Goal: Task Accomplishment & Management: Manage account settings

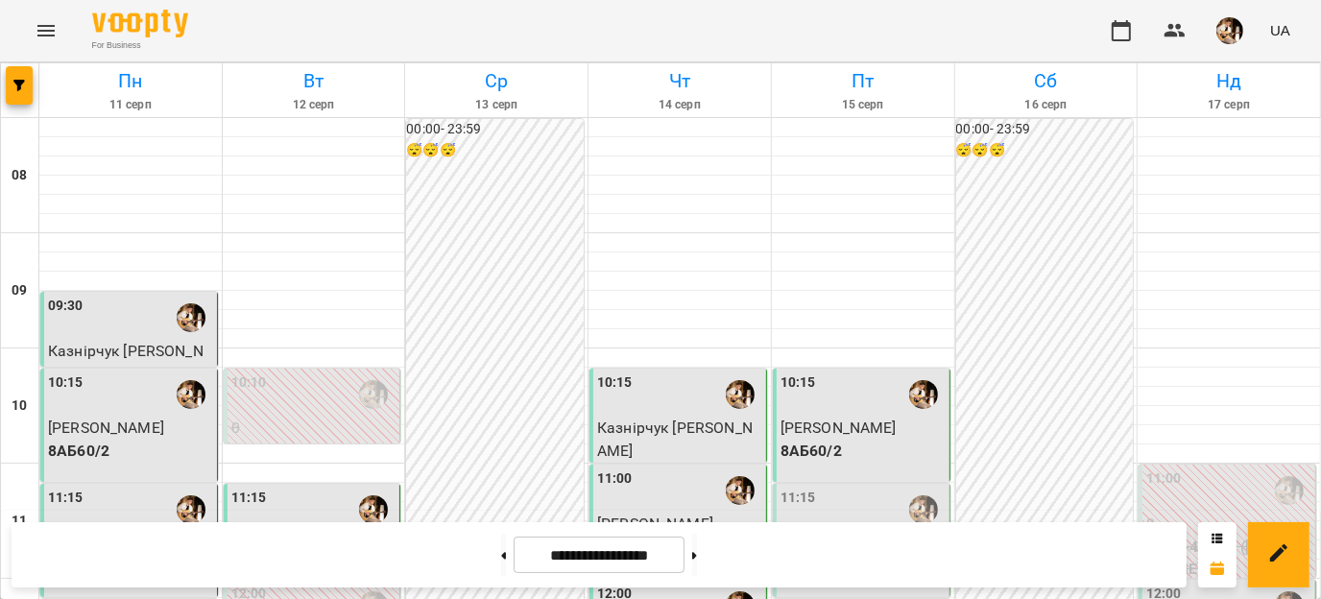
scroll to position [252, 0]
click at [889, 532] on p "Знижка-4АБ60 - [PERSON_NAME]" at bounding box center [863, 554] width 165 height 45
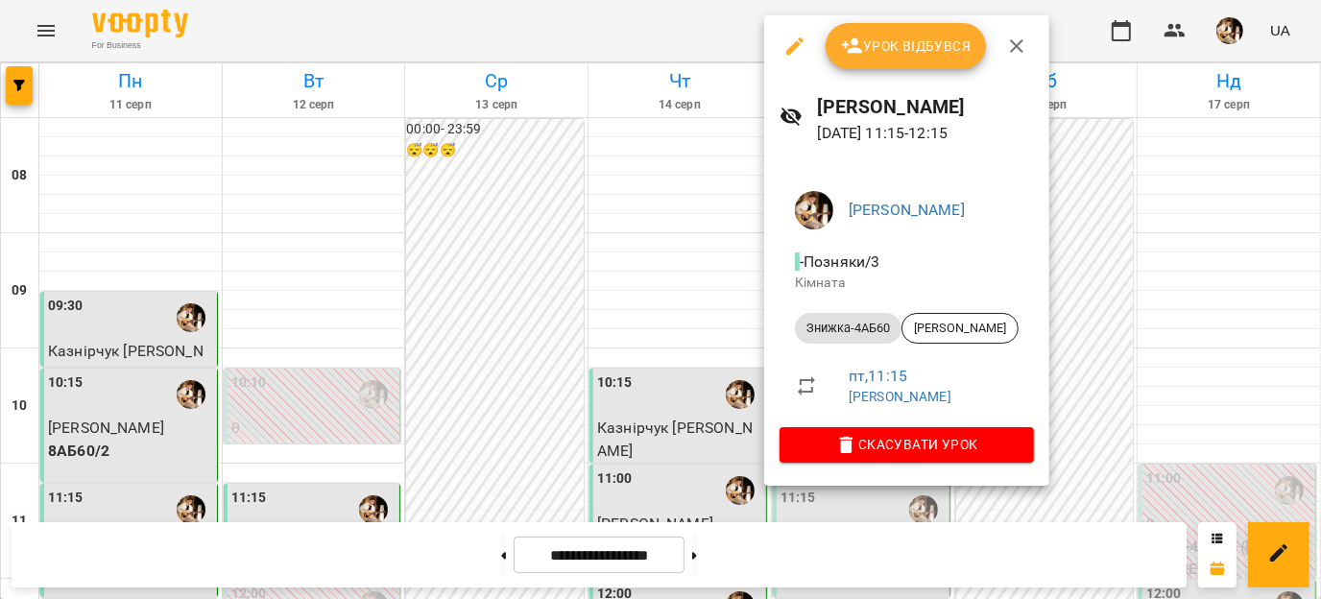
click at [906, 56] on span "Урок відбувся" at bounding box center [906, 46] width 131 height 23
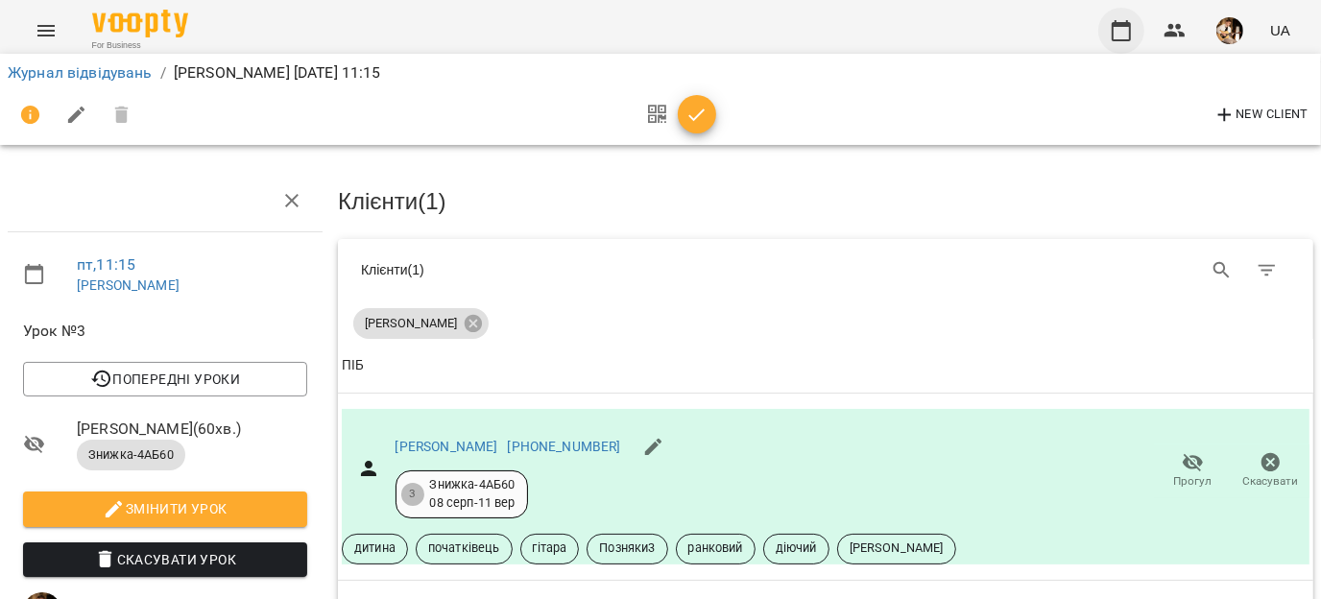
click at [1125, 31] on icon "button" at bounding box center [1121, 30] width 23 height 23
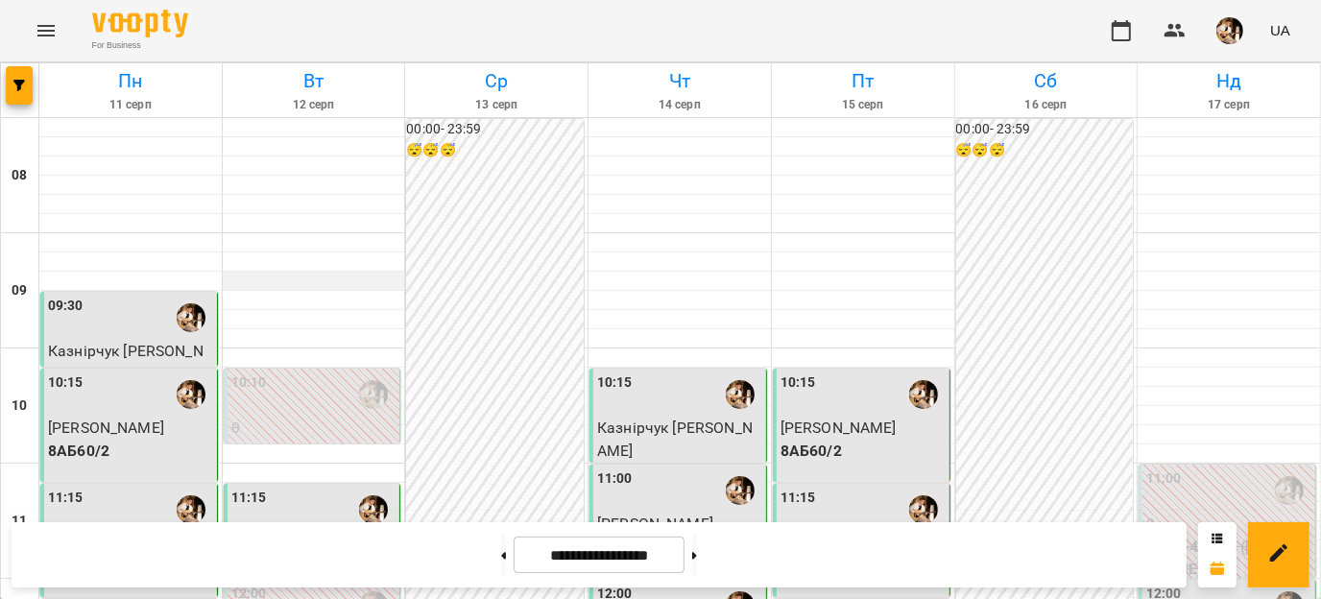
scroll to position [882, 0]
click at [697, 561] on button at bounding box center [694, 555] width 5 height 42
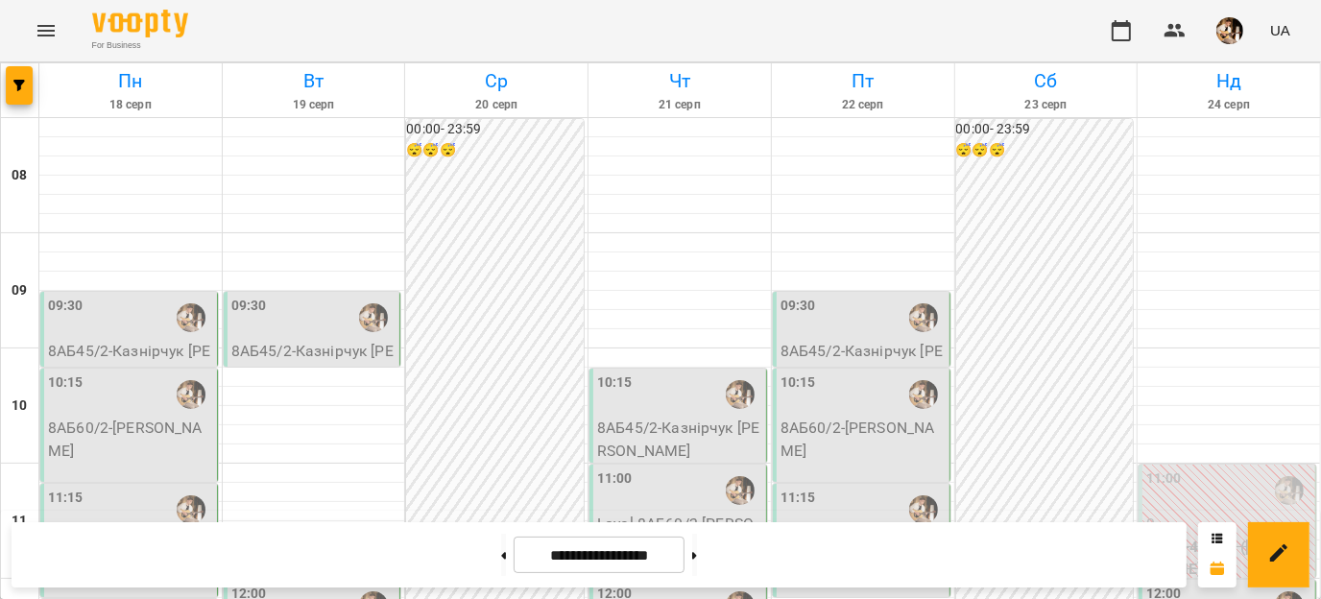
scroll to position [1055, 0]
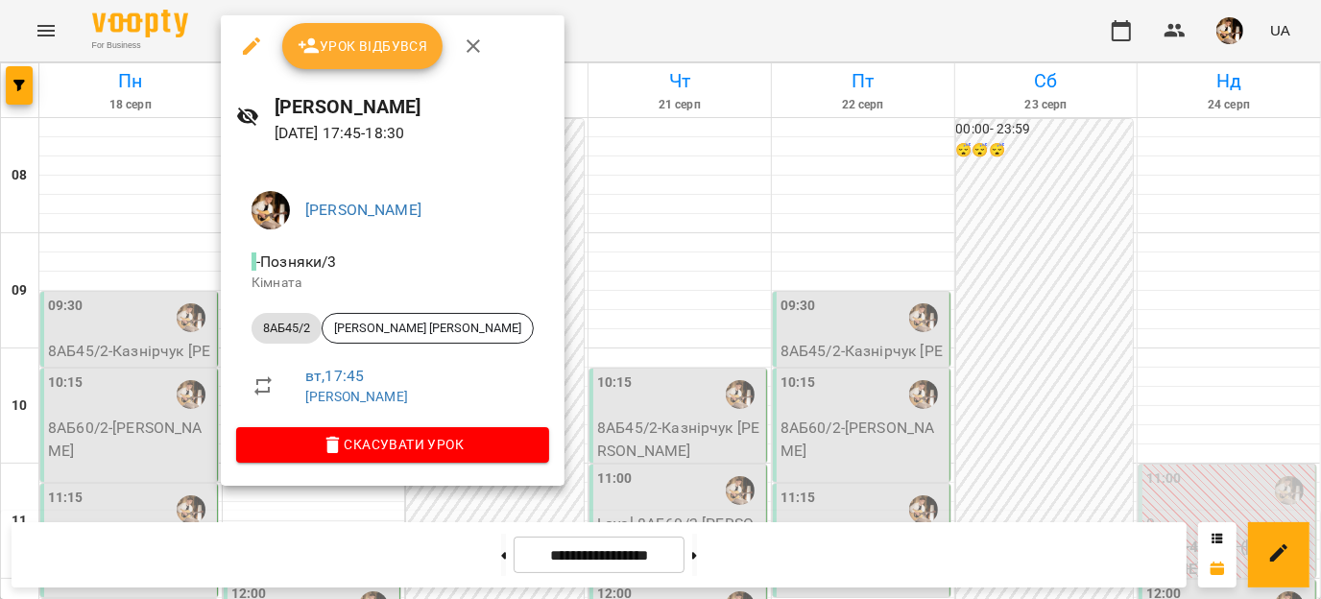
click at [470, 47] on icon "button" at bounding box center [473, 45] width 13 height 13
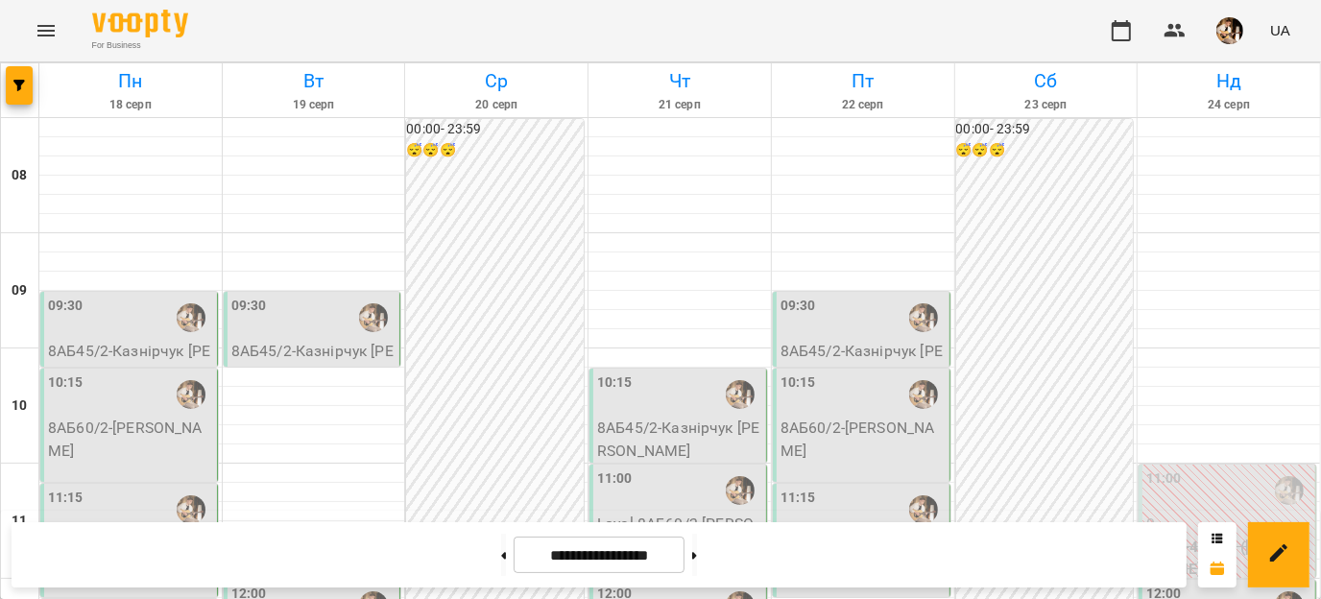
scroll to position [874, 0]
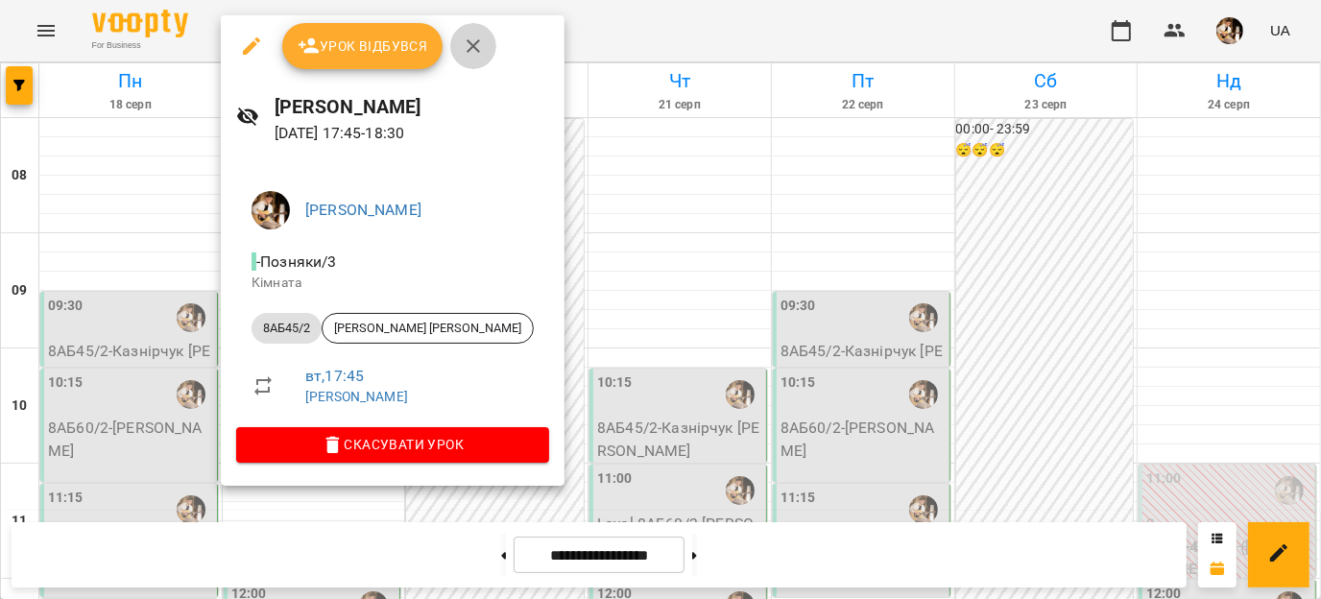
click at [468, 46] on icon "button" at bounding box center [473, 46] width 23 height 23
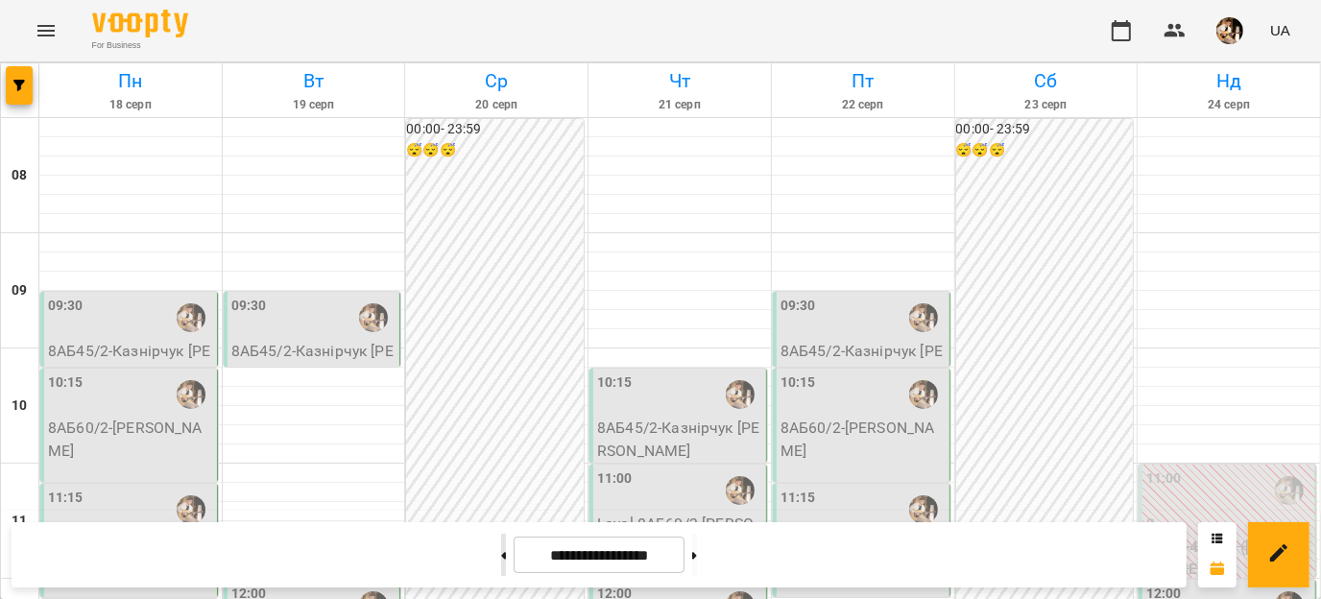
click at [501, 561] on button at bounding box center [503, 555] width 5 height 42
type input "**********"
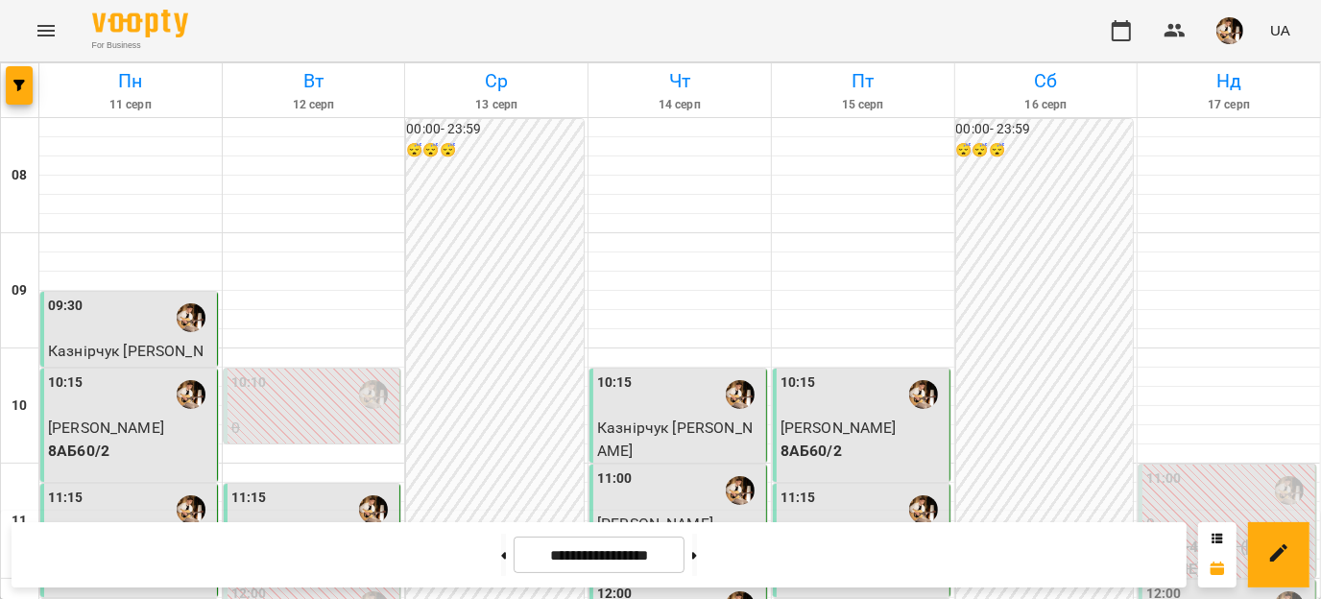
scroll to position [394, 0]
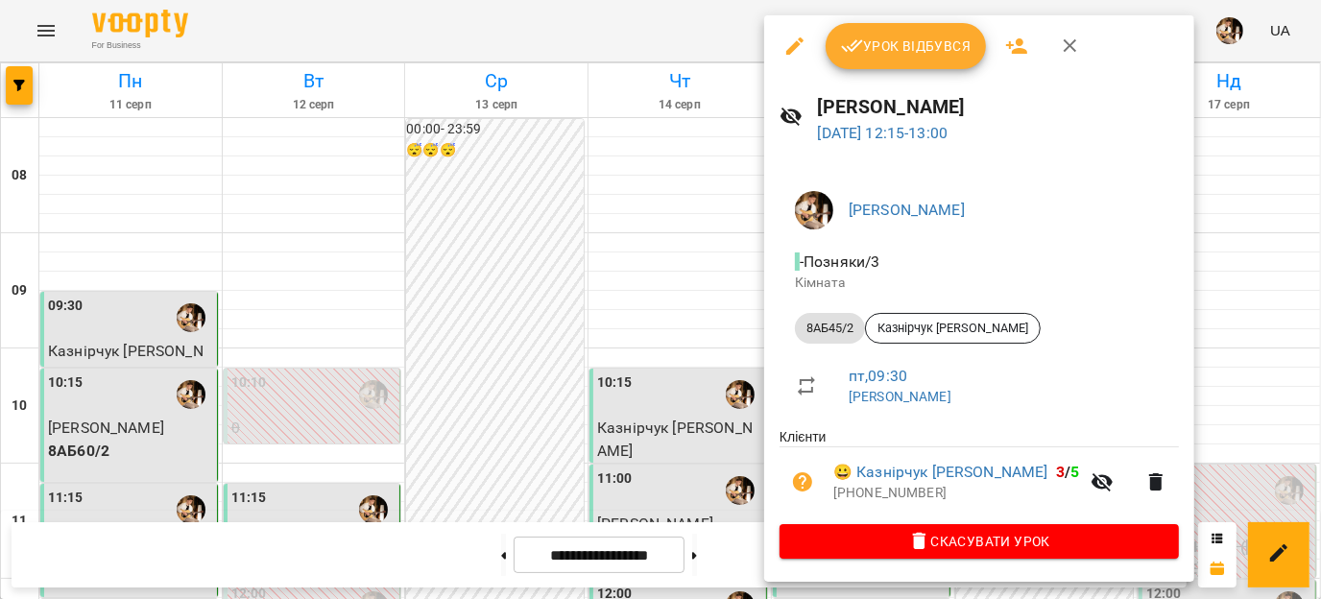
click at [897, 51] on span "Урок відбувся" at bounding box center [906, 46] width 131 height 23
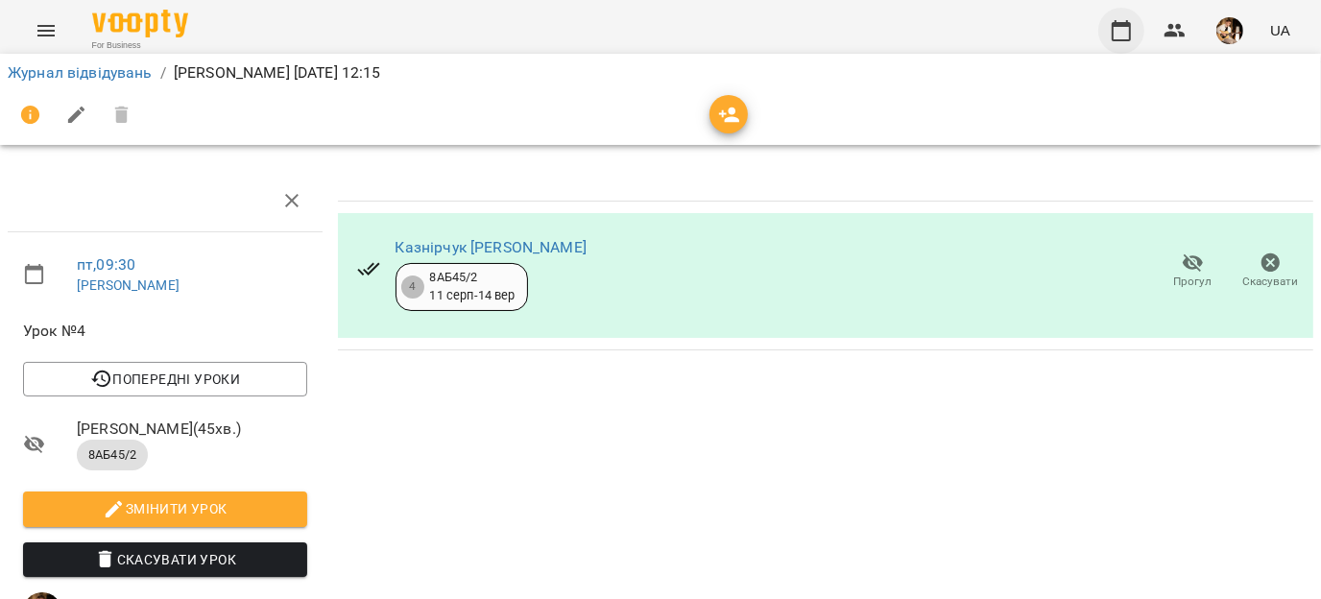
click at [1114, 39] on icon "button" at bounding box center [1121, 30] width 19 height 21
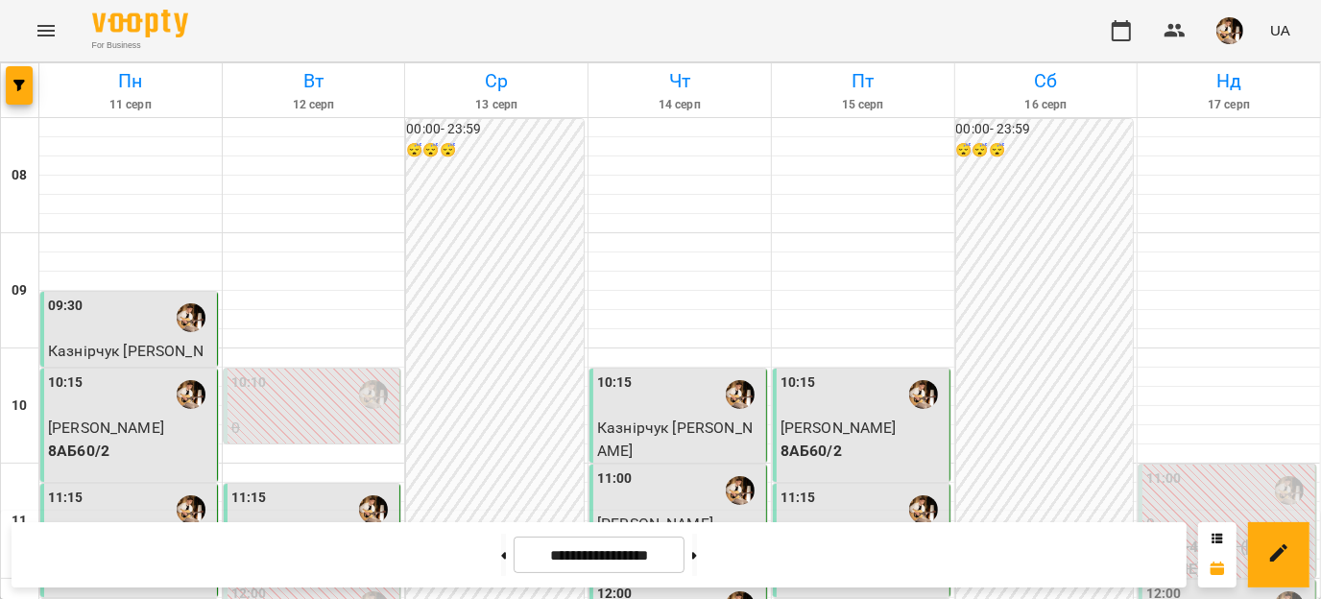
scroll to position [191, 0]
click at [697, 546] on button at bounding box center [694, 555] width 5 height 42
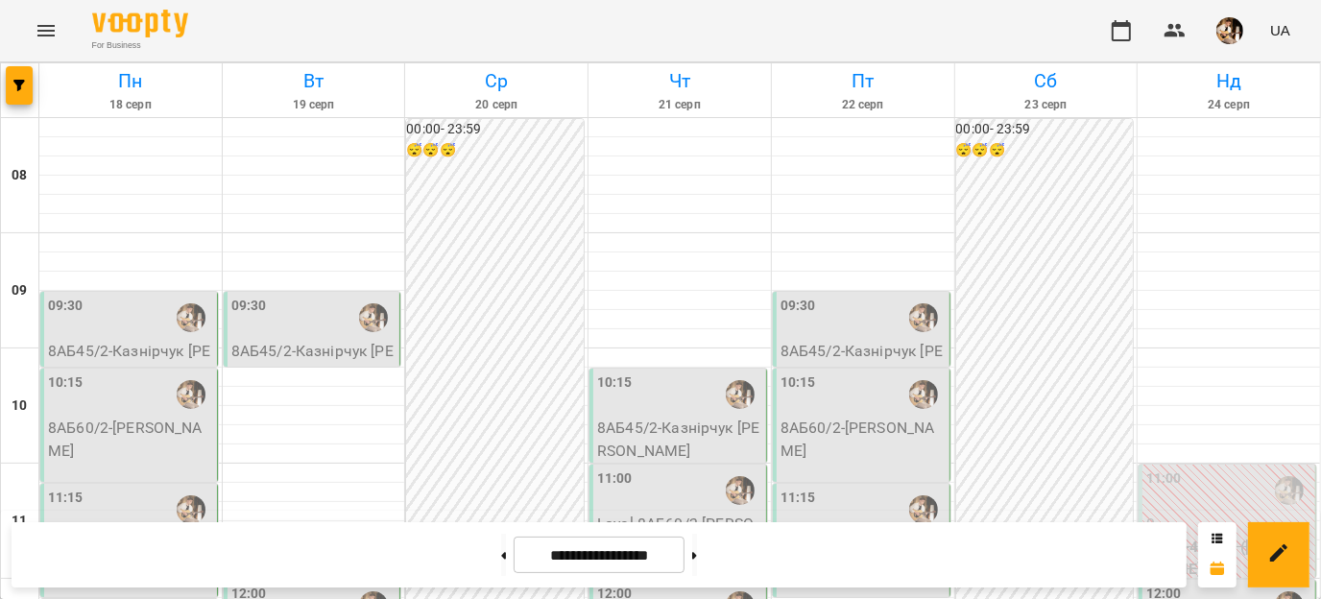
scroll to position [921, 0]
click at [501, 543] on button at bounding box center [503, 555] width 5 height 42
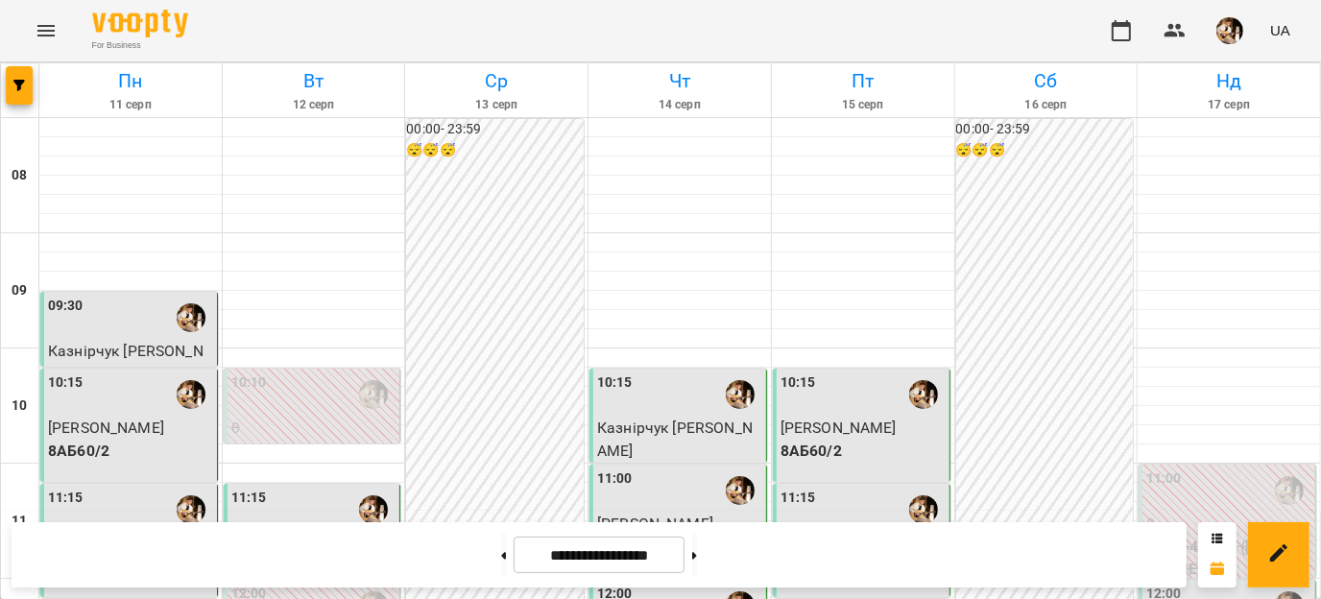
scroll to position [530, 0]
click at [697, 566] on button at bounding box center [694, 555] width 5 height 42
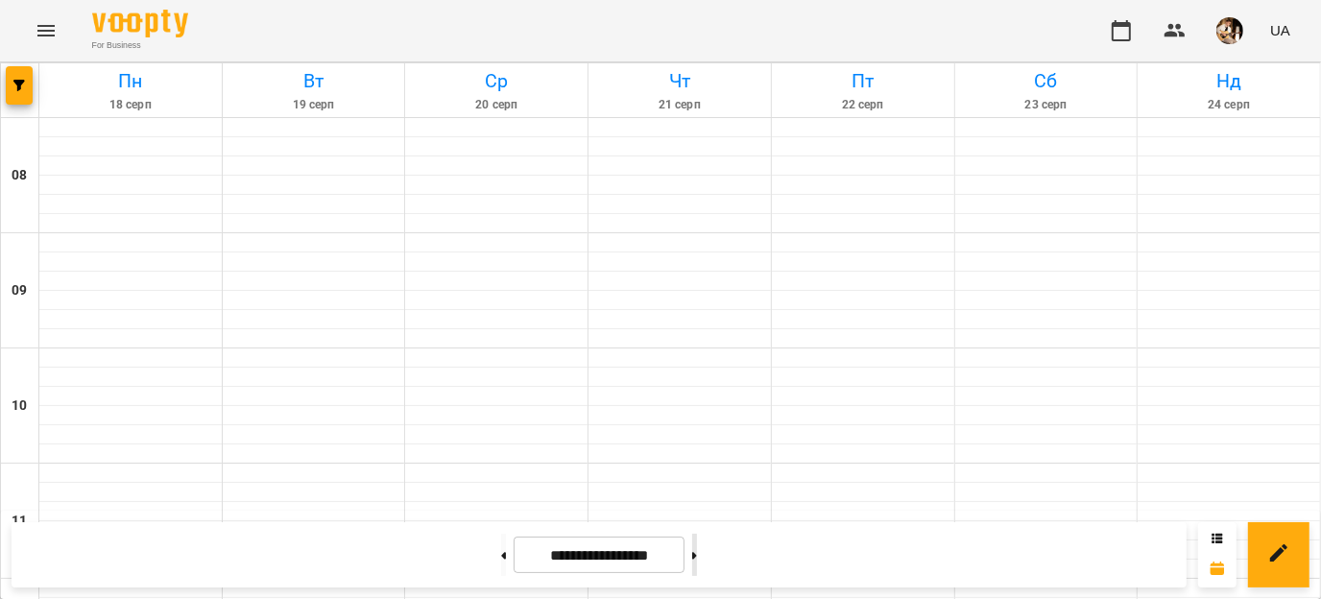
type input "**********"
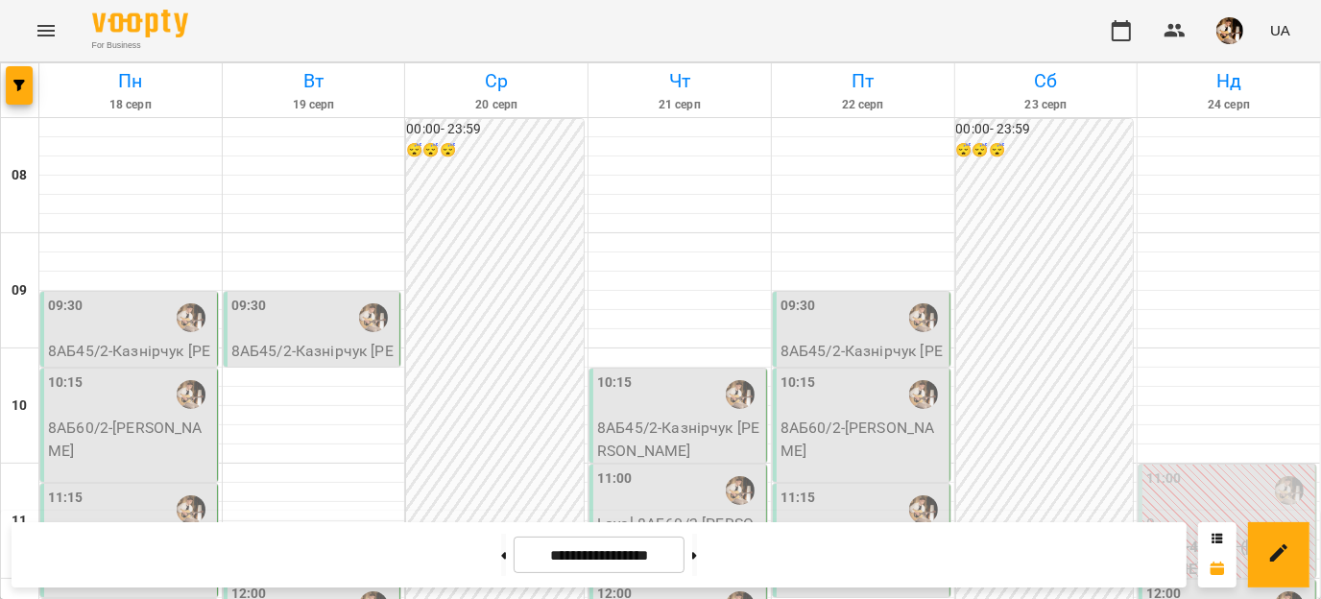
scroll to position [783, 0]
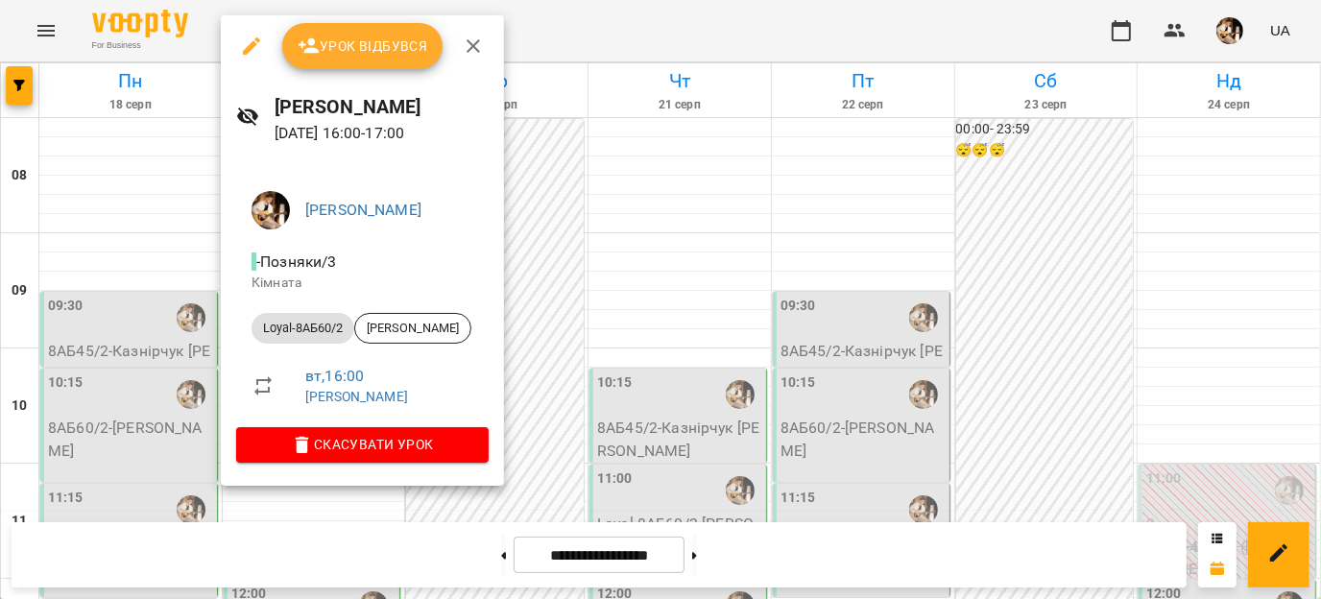
click at [239, 34] on button "button" at bounding box center [252, 46] width 46 height 46
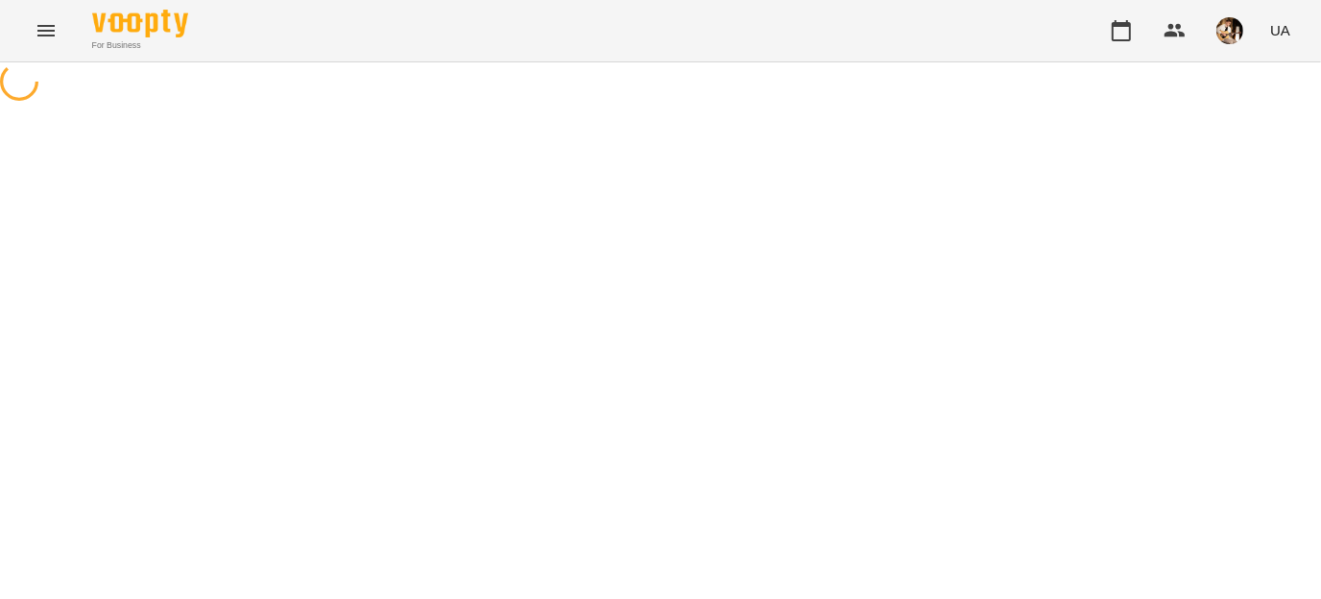
select select "**********"
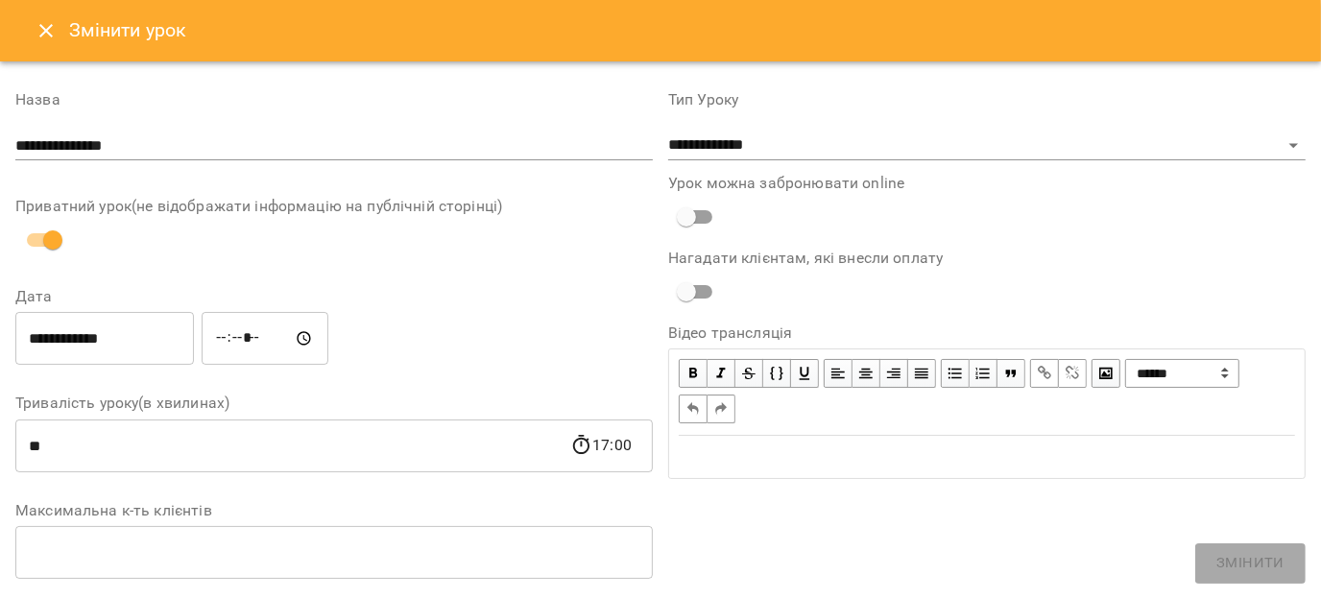
click at [252, 337] on input "*****" at bounding box center [265, 339] width 127 height 54
click at [242, 338] on input "*****" at bounding box center [265, 339] width 127 height 54
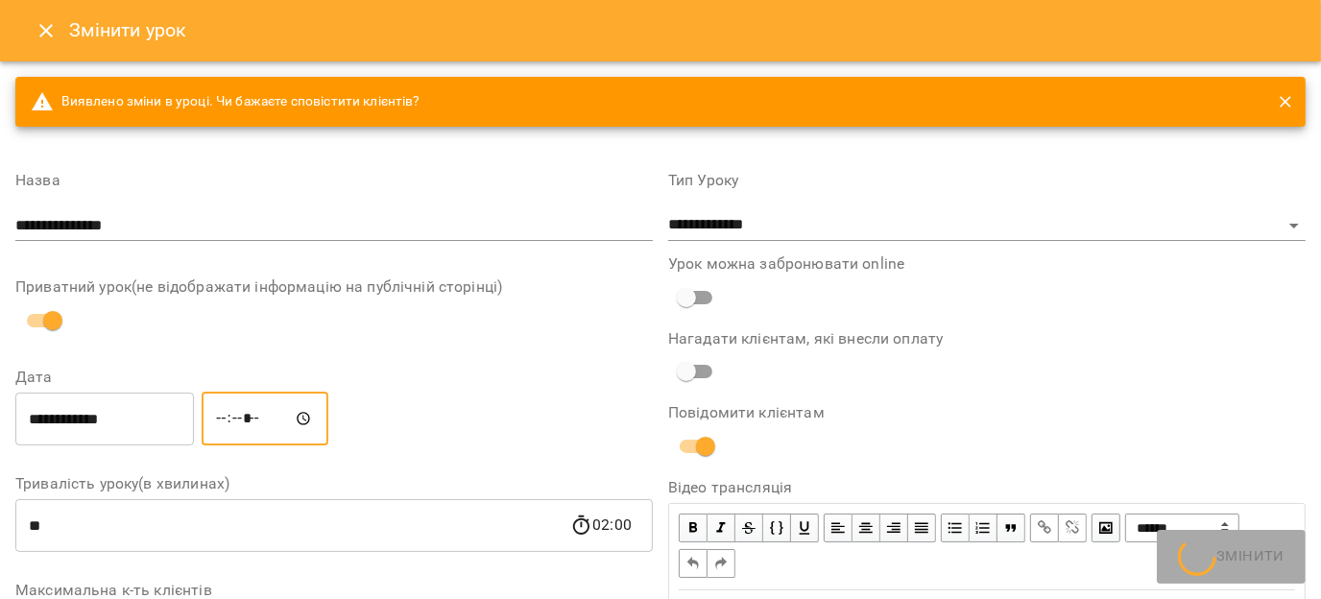
type input "*****"
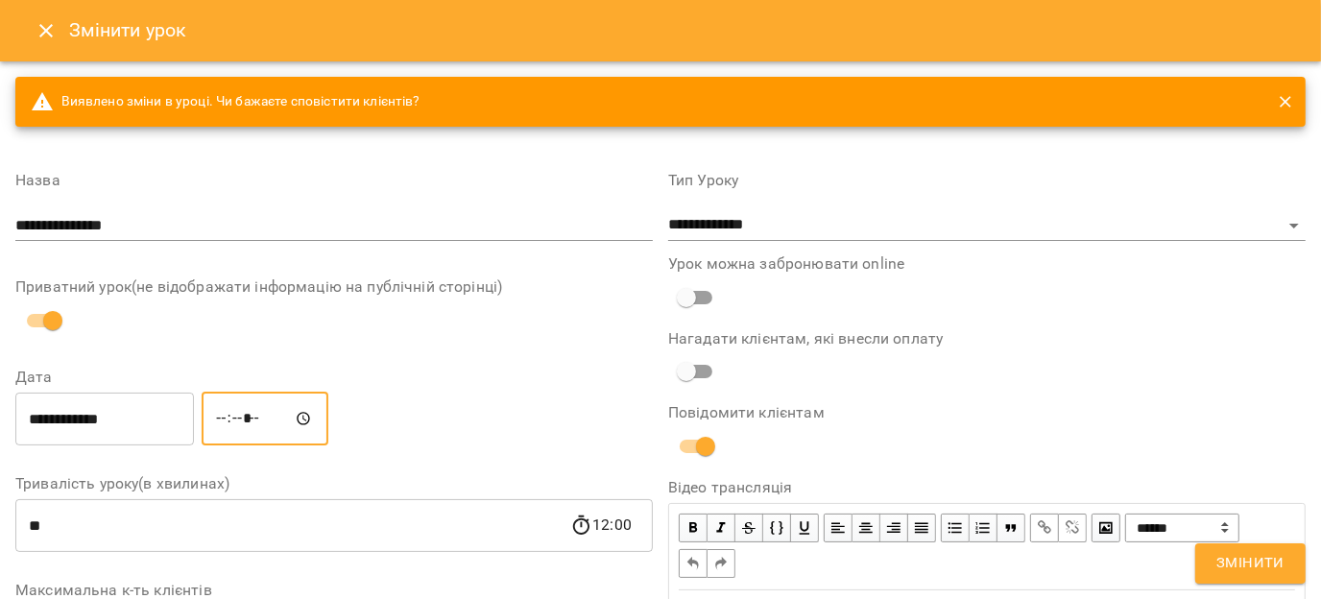
click at [1271, 556] on span "Змінити" at bounding box center [1250, 563] width 68 height 25
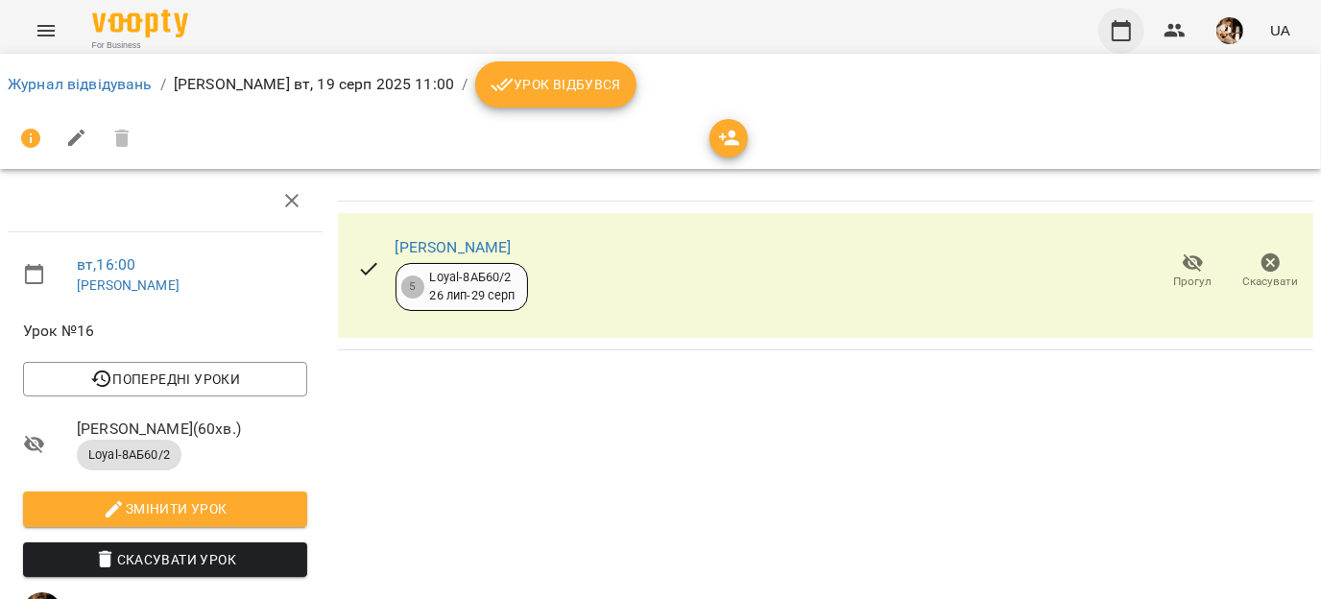
click at [1117, 12] on button "button" at bounding box center [1121, 31] width 46 height 46
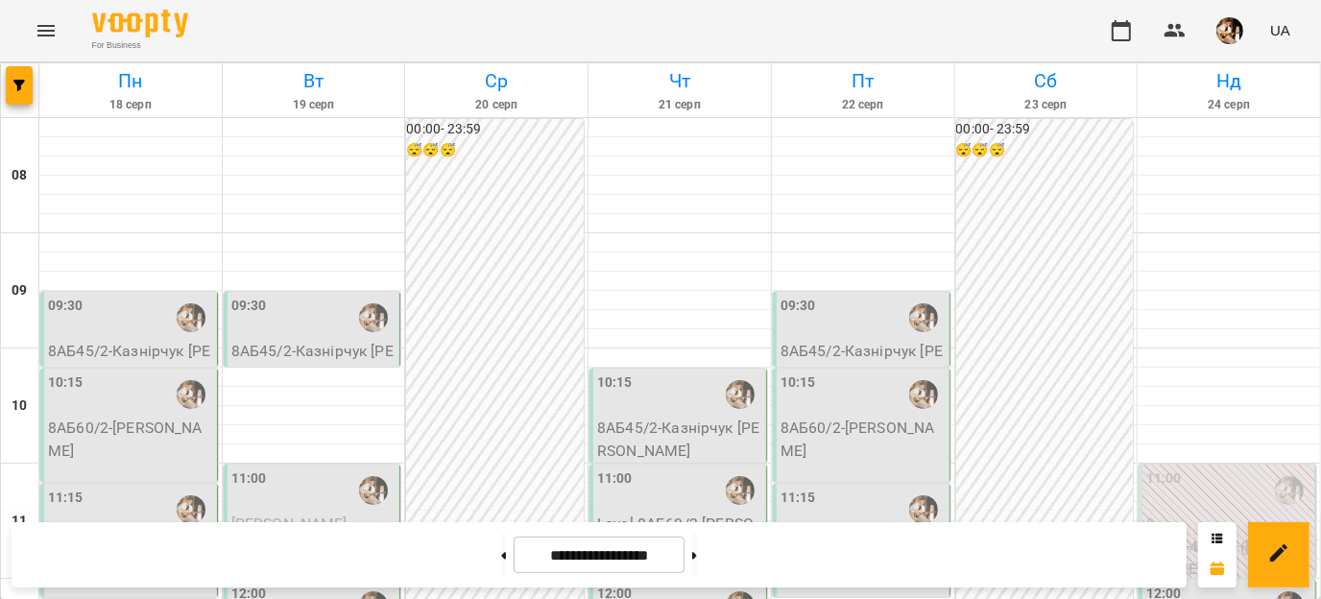
scroll to position [933, 0]
click at [501, 556] on button at bounding box center [503, 555] width 5 height 42
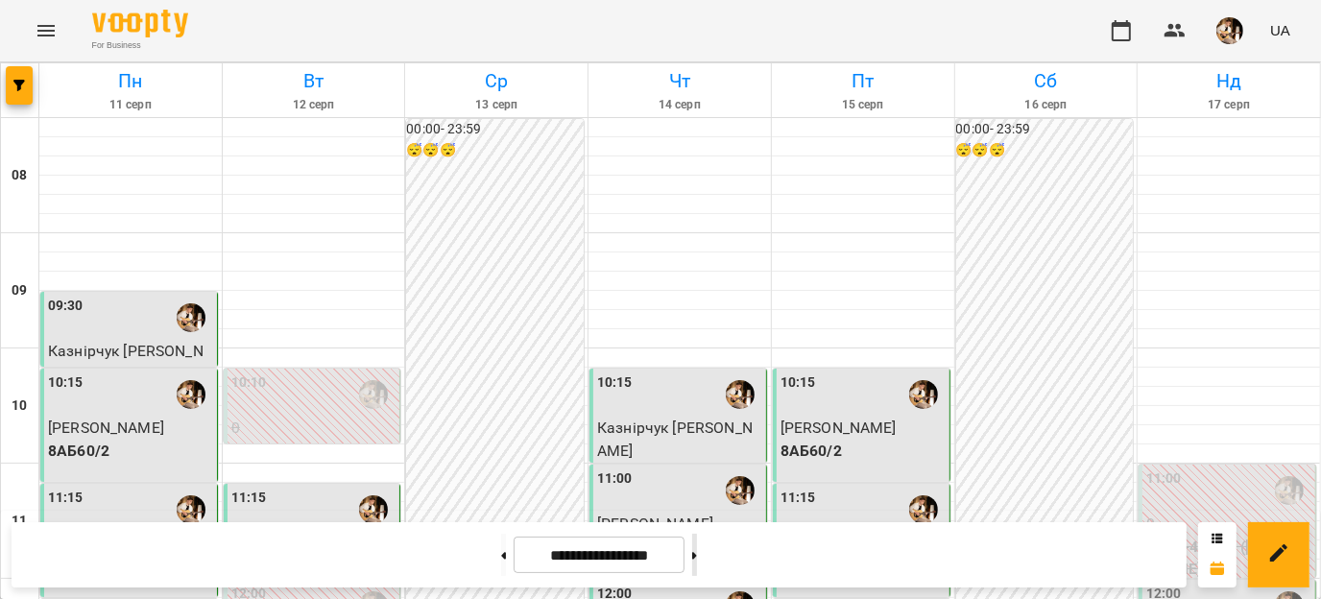
click at [697, 553] on button at bounding box center [694, 555] width 5 height 42
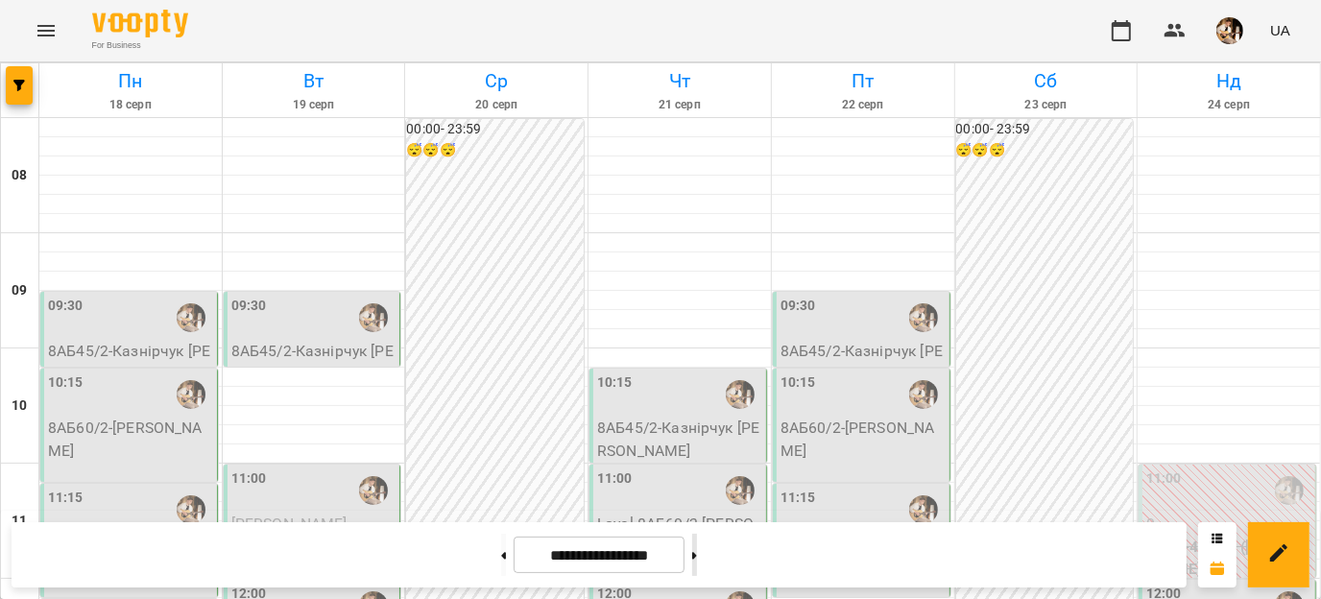
click at [697, 552] on button at bounding box center [694, 555] width 5 height 42
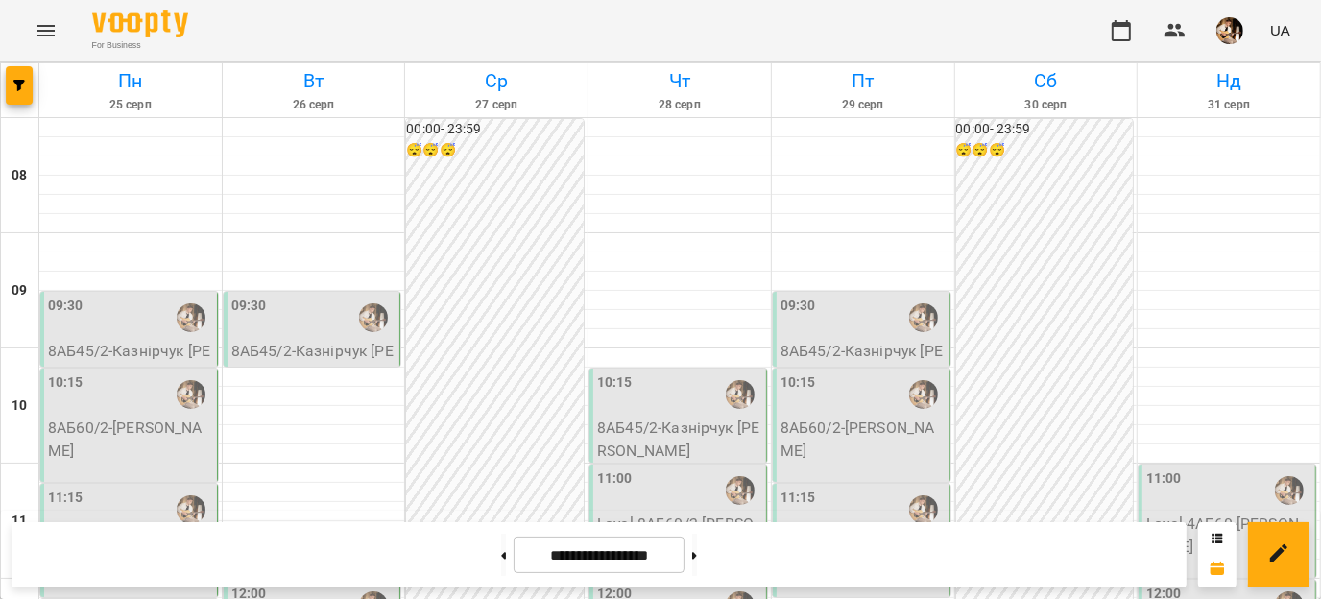
scroll to position [737, 0]
click at [501, 541] on button at bounding box center [503, 555] width 5 height 42
type input "**********"
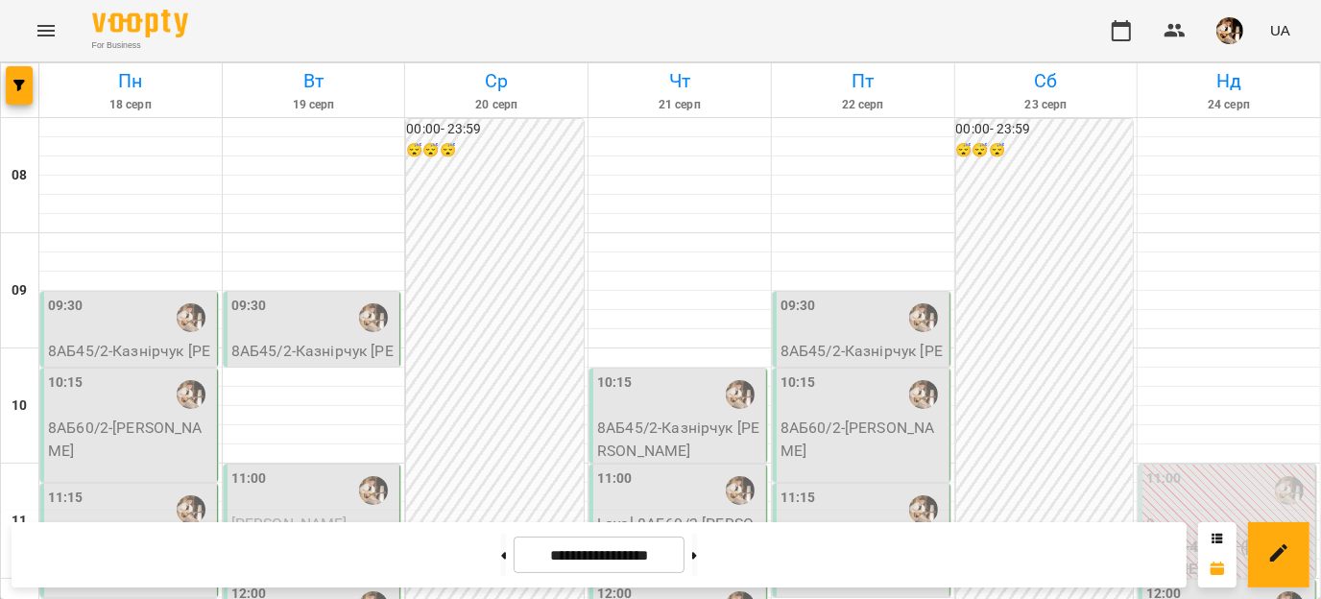
scroll to position [162, 0]
click at [353, 340] on p "8АБ45/2 - Казнірчук [PERSON_NAME]" at bounding box center [313, 362] width 165 height 45
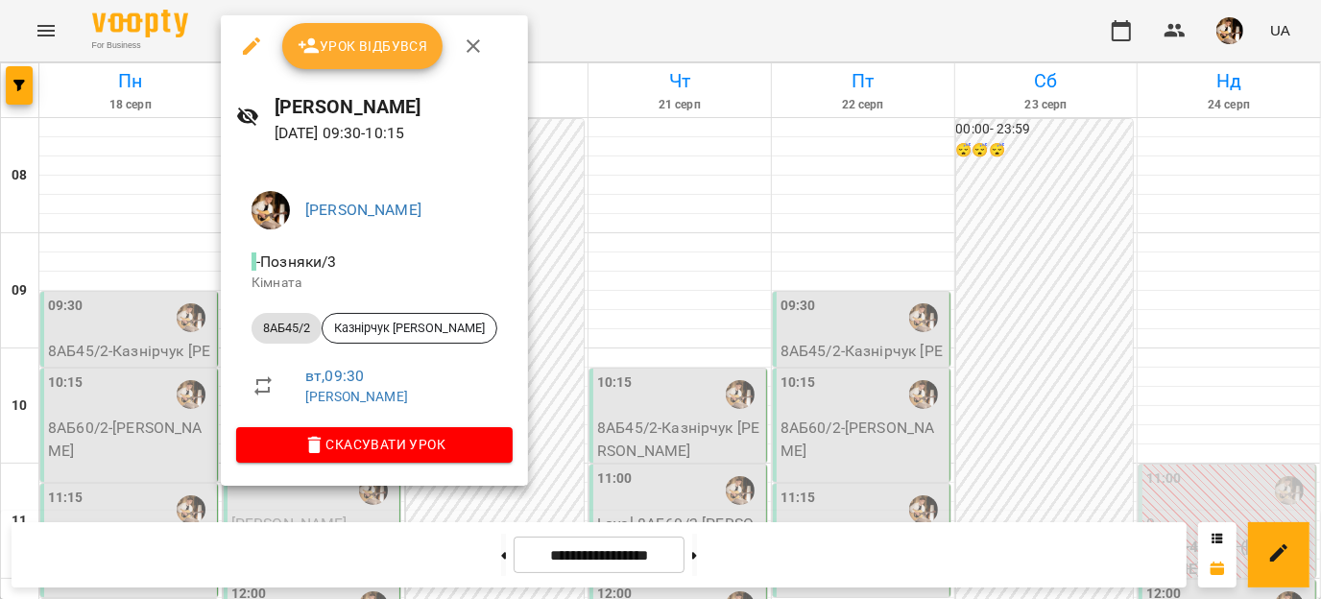
click at [467, 53] on icon "button" at bounding box center [473, 46] width 23 height 23
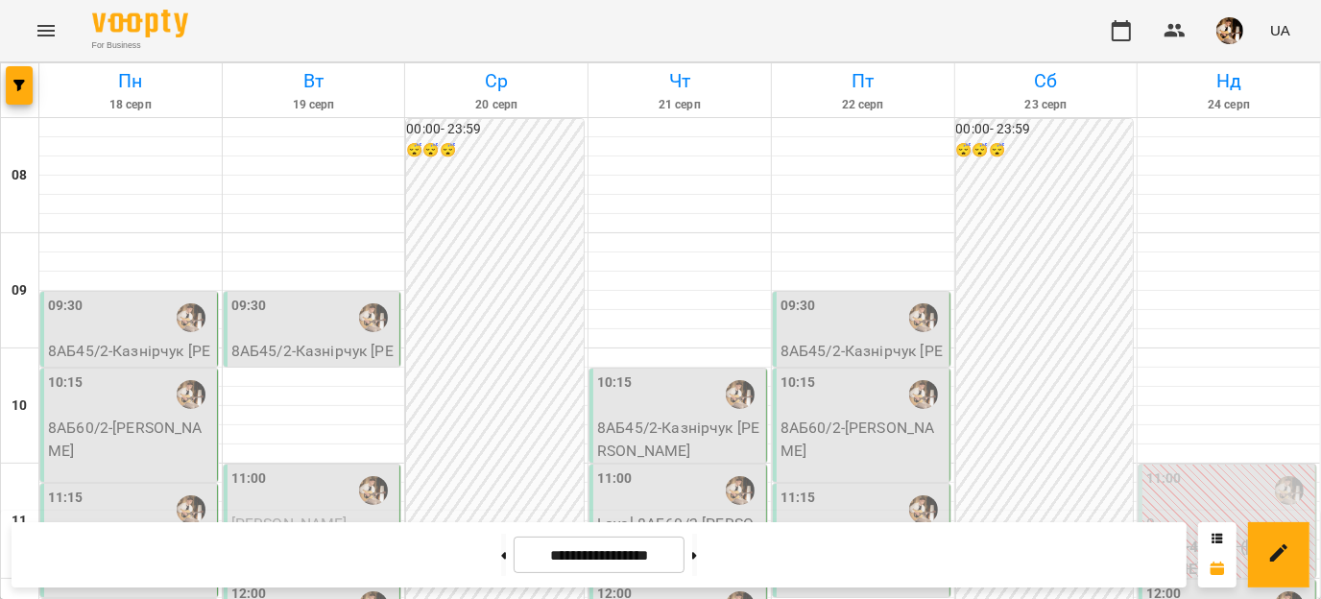
scroll to position [697, 0]
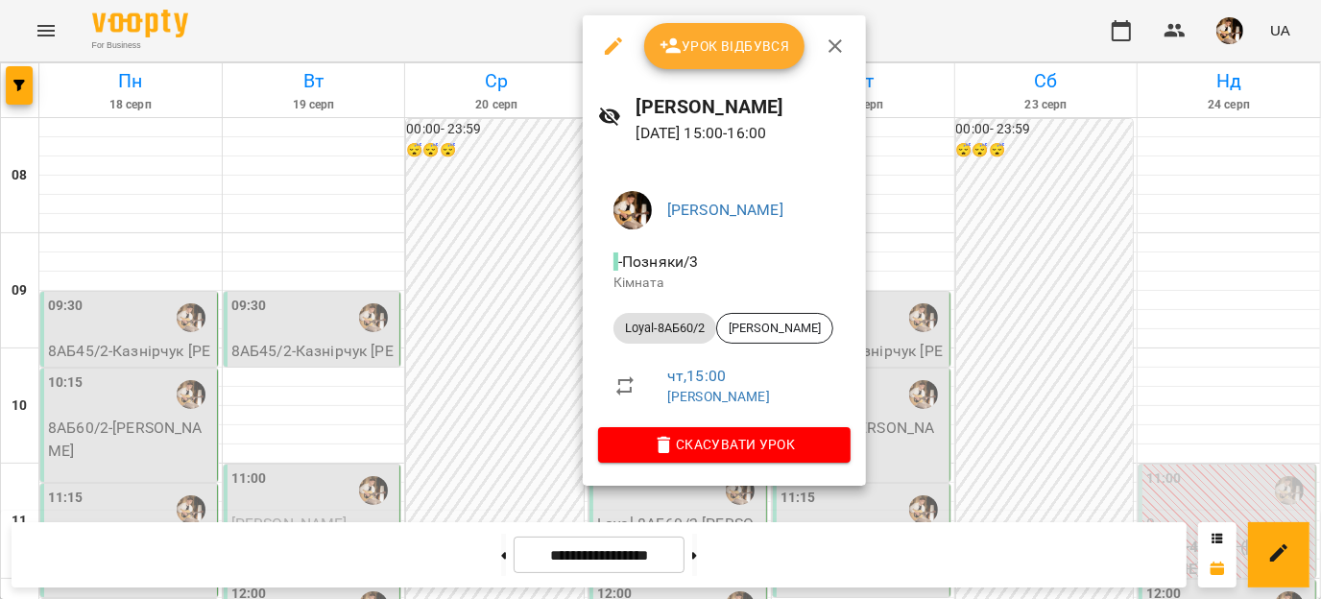
click at [842, 52] on icon "button" at bounding box center [835, 46] width 23 height 23
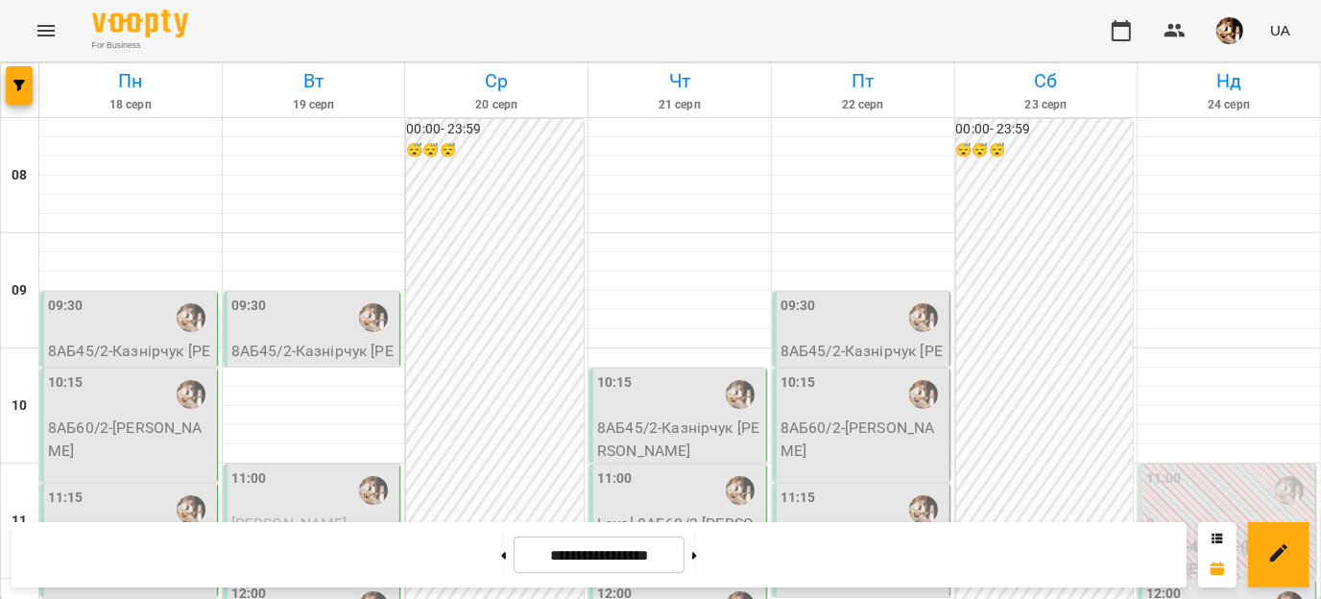
scroll to position [118, 0]
click at [327, 340] on p "8АБ45/2 - Казнірчук [PERSON_NAME]" at bounding box center [313, 362] width 165 height 45
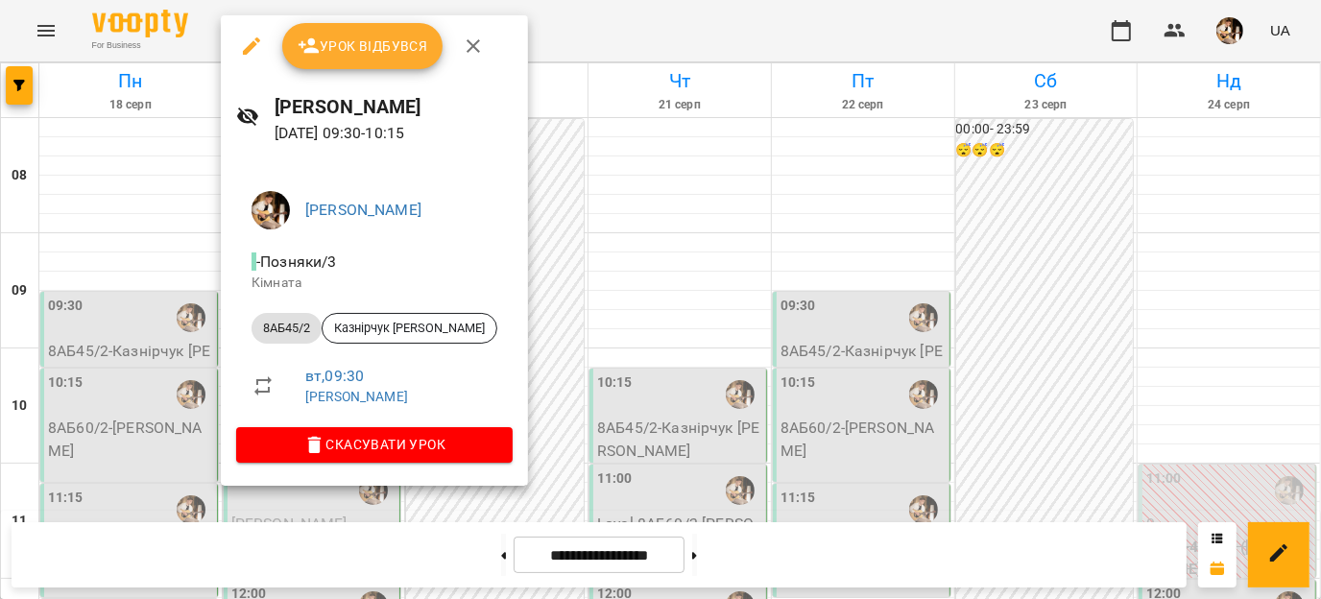
click at [477, 60] on button "button" at bounding box center [473, 46] width 46 height 46
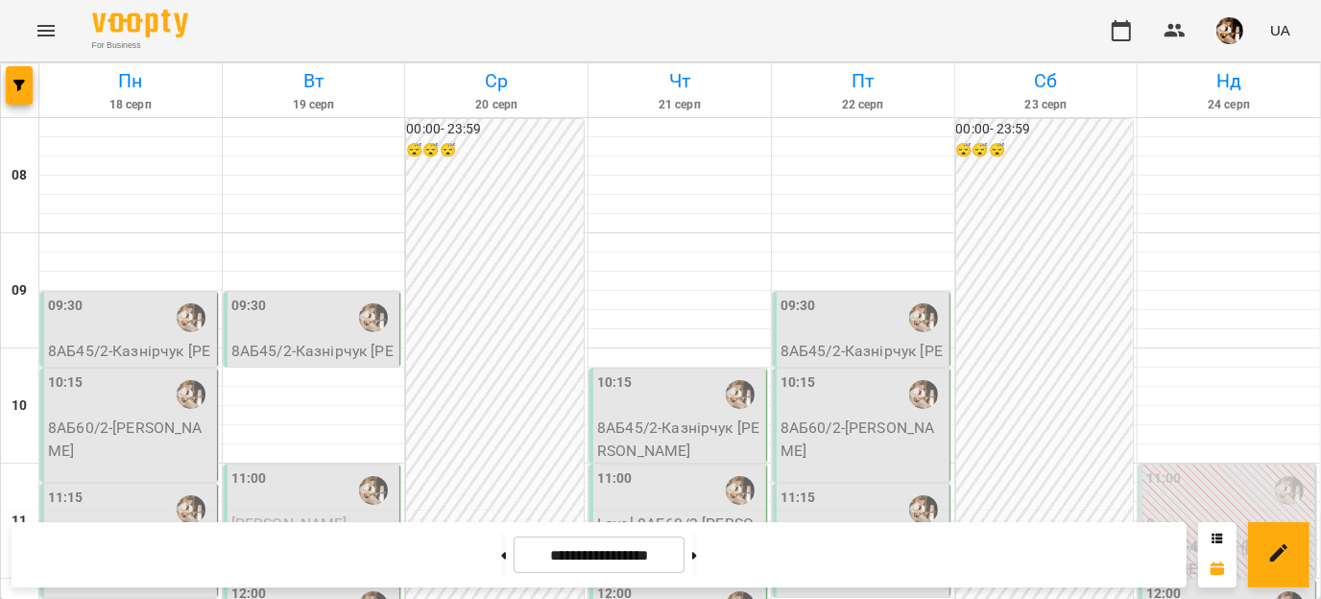
scroll to position [1039, 0]
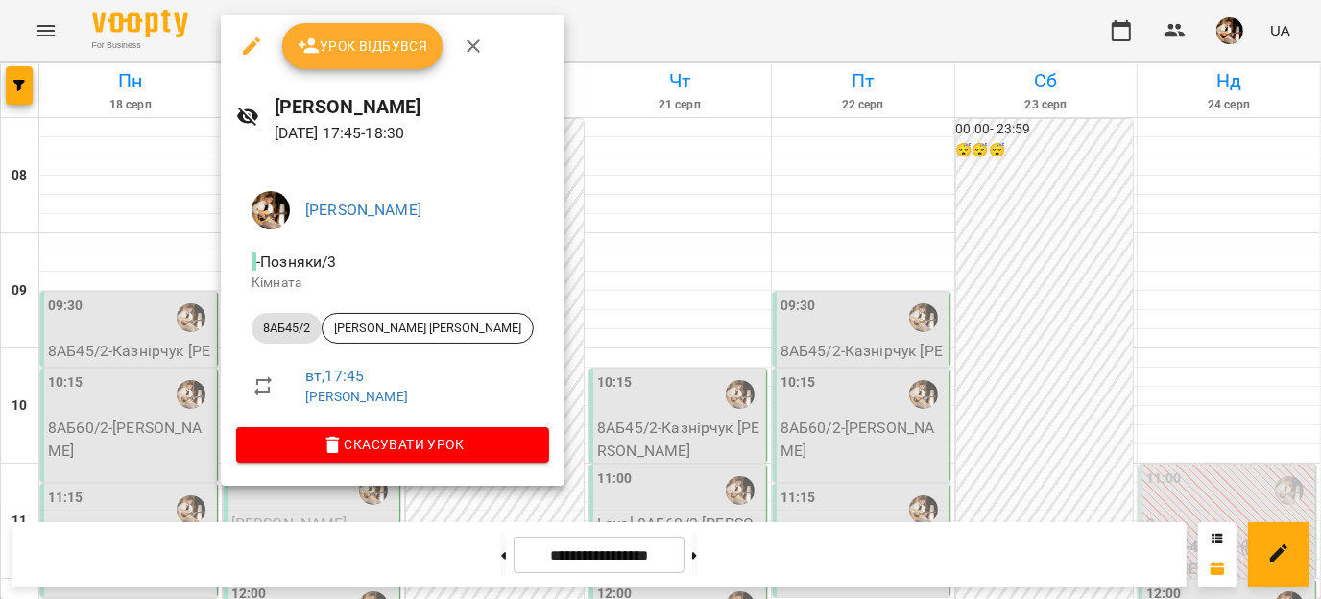
click at [246, 41] on icon "button" at bounding box center [251, 46] width 23 height 23
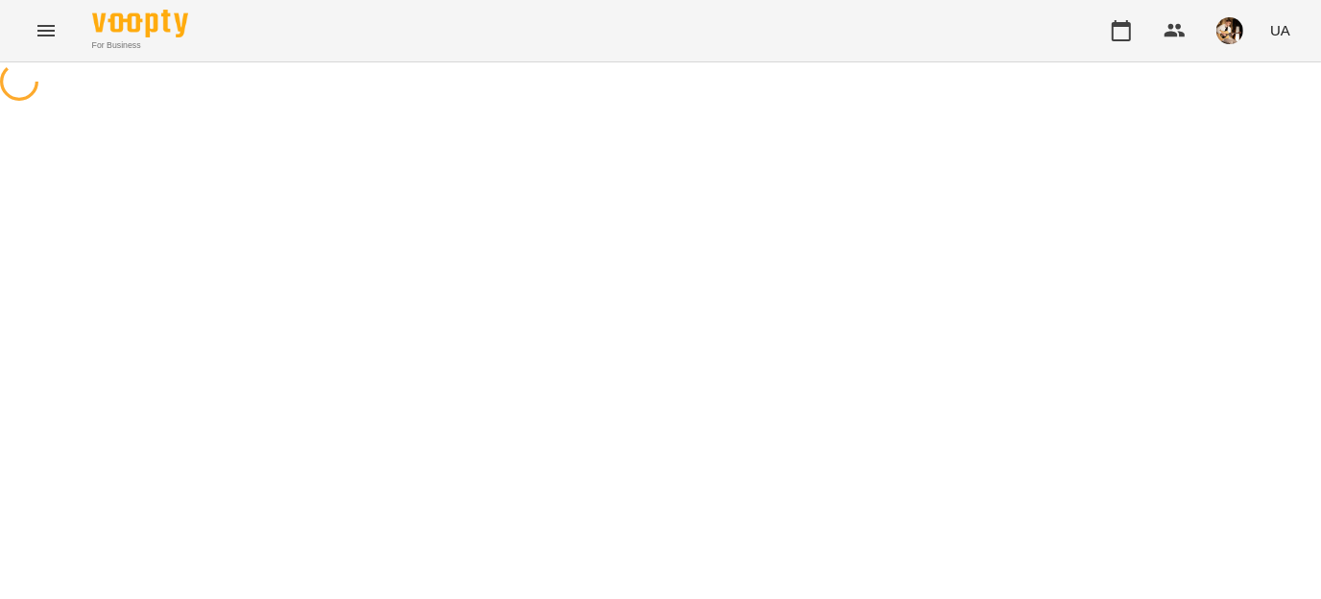
select select "*******"
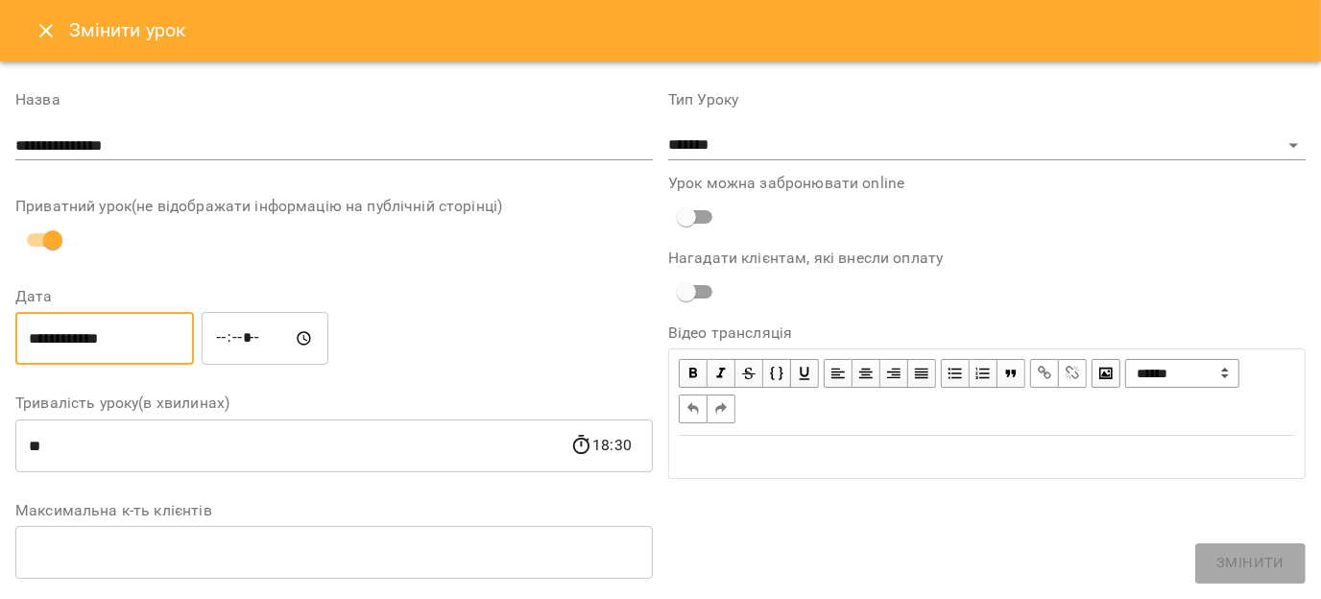
click at [117, 364] on input "**********" at bounding box center [104, 339] width 179 height 54
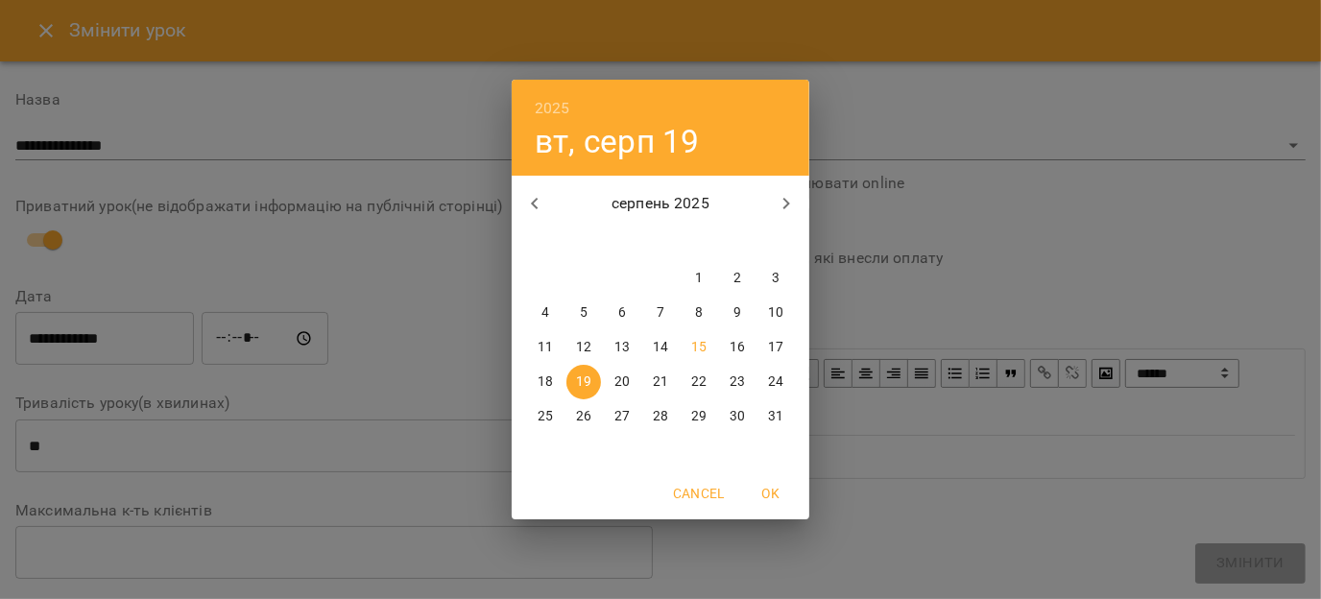
click at [545, 383] on p "18" at bounding box center [545, 382] width 15 height 19
type input "**********"
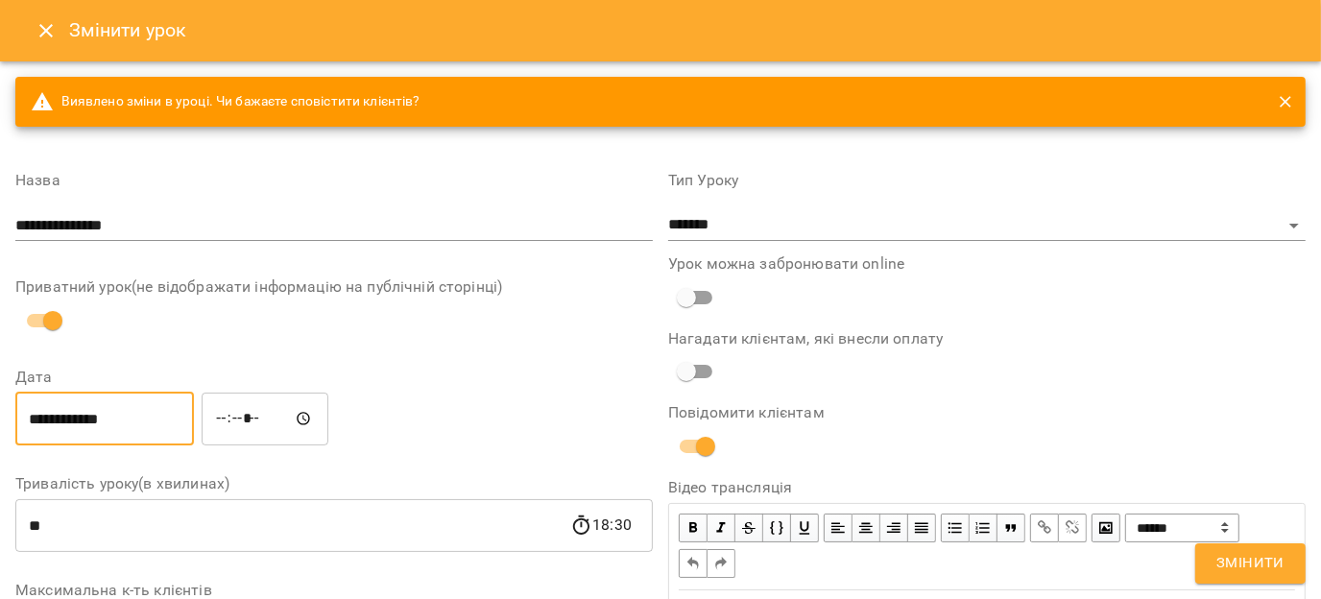
click at [241, 426] on input "*****" at bounding box center [265, 419] width 127 height 54
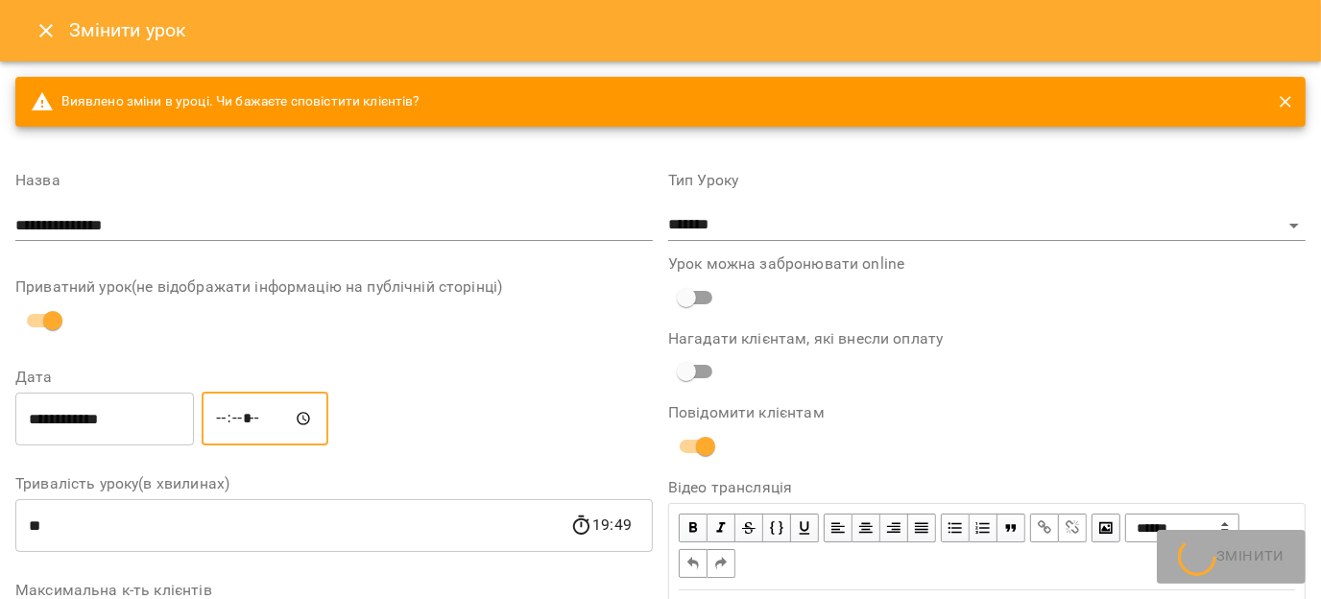
type input "*****"
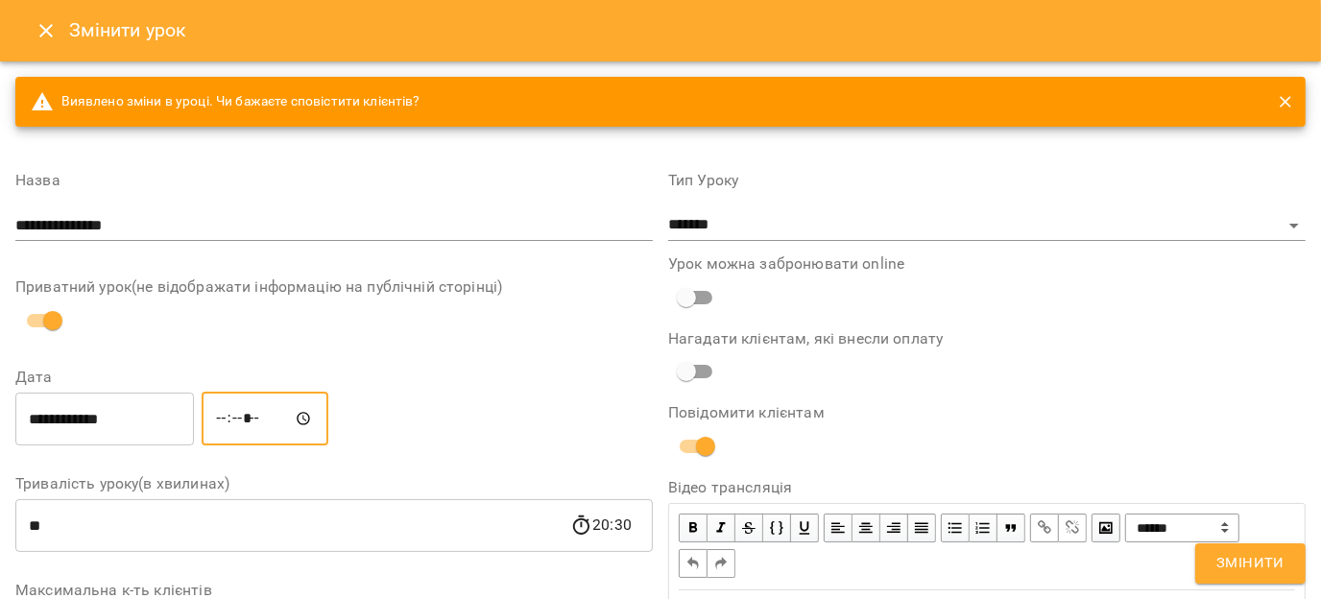
click at [1266, 560] on span "Змінити" at bounding box center [1250, 563] width 68 height 25
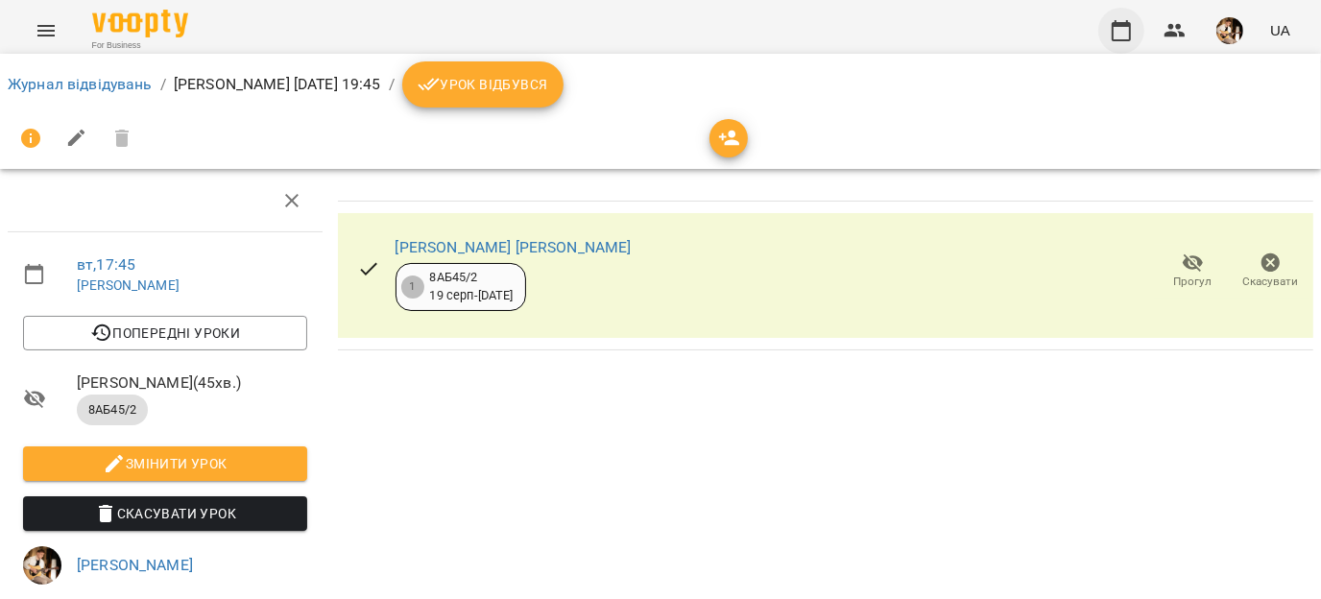
click at [1116, 41] on button "button" at bounding box center [1121, 31] width 46 height 46
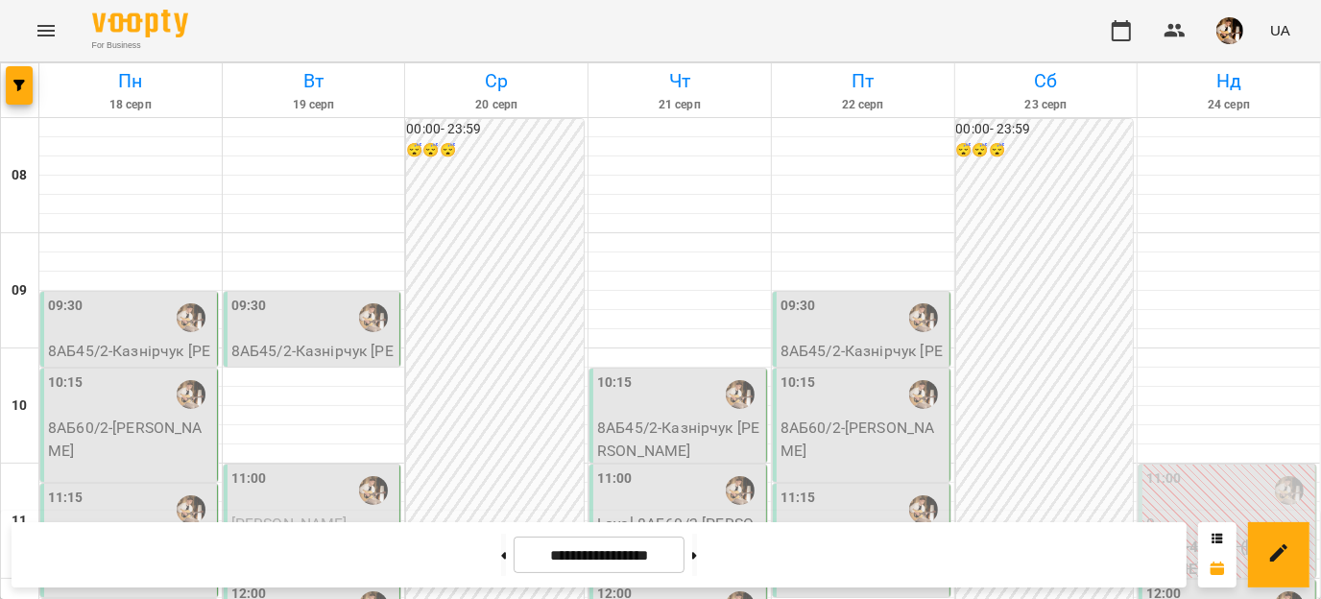
scroll to position [859, 0]
click at [501, 566] on button at bounding box center [503, 555] width 5 height 42
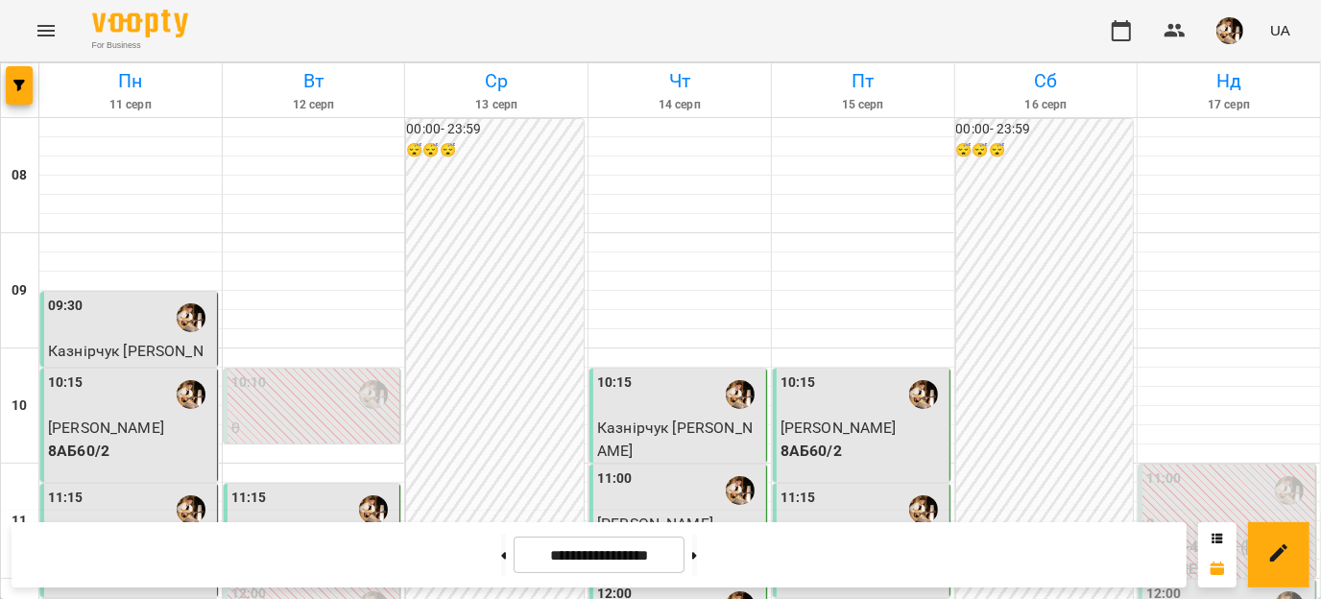
scroll to position [834, 0]
click at [697, 558] on icon at bounding box center [694, 556] width 5 height 8
type input "**********"
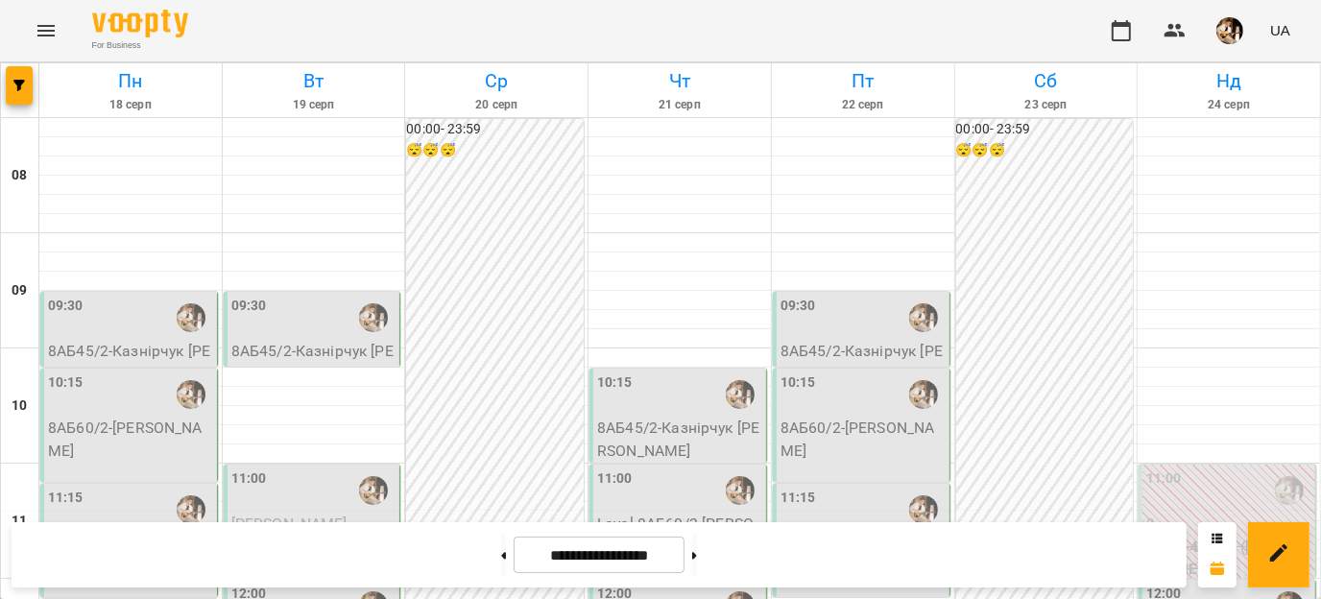
scroll to position [602, 0]
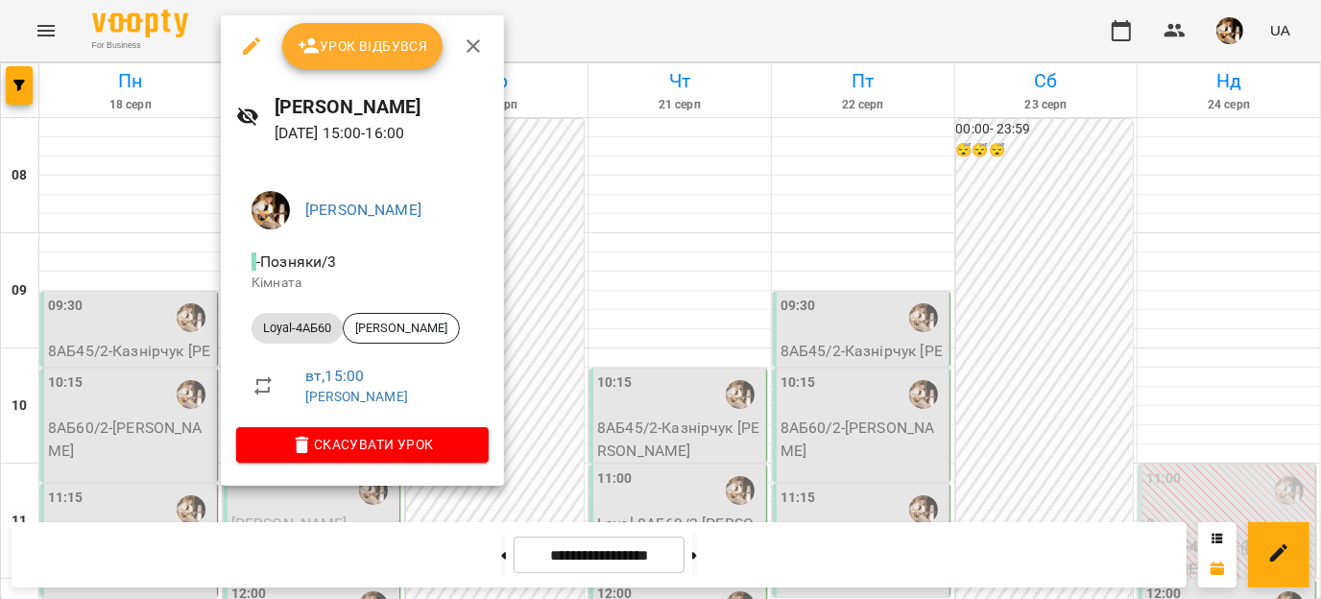
click at [257, 36] on icon "button" at bounding box center [251, 46] width 23 height 23
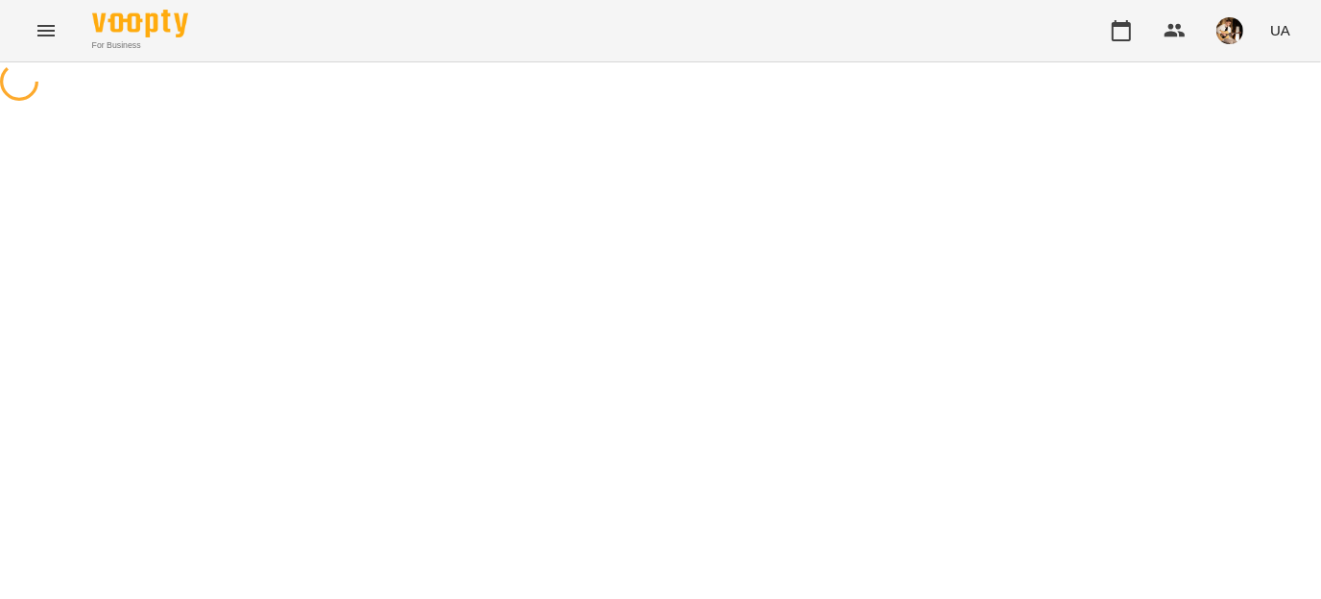
select select "**********"
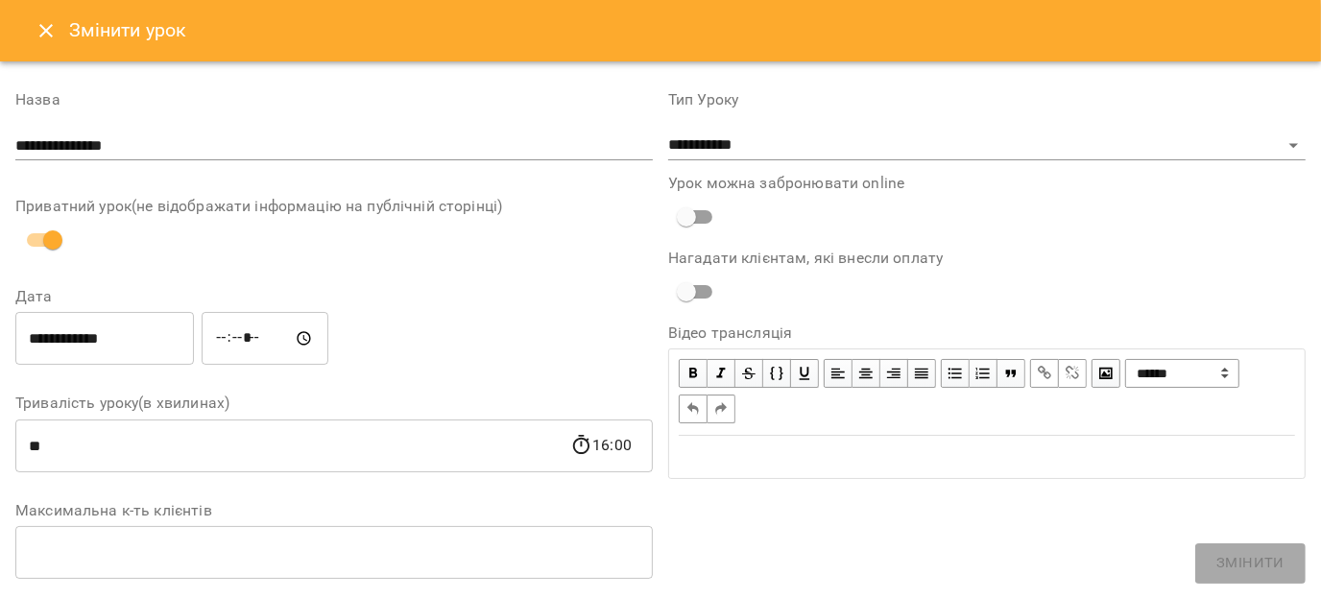
click at [241, 331] on input "*****" at bounding box center [265, 339] width 127 height 54
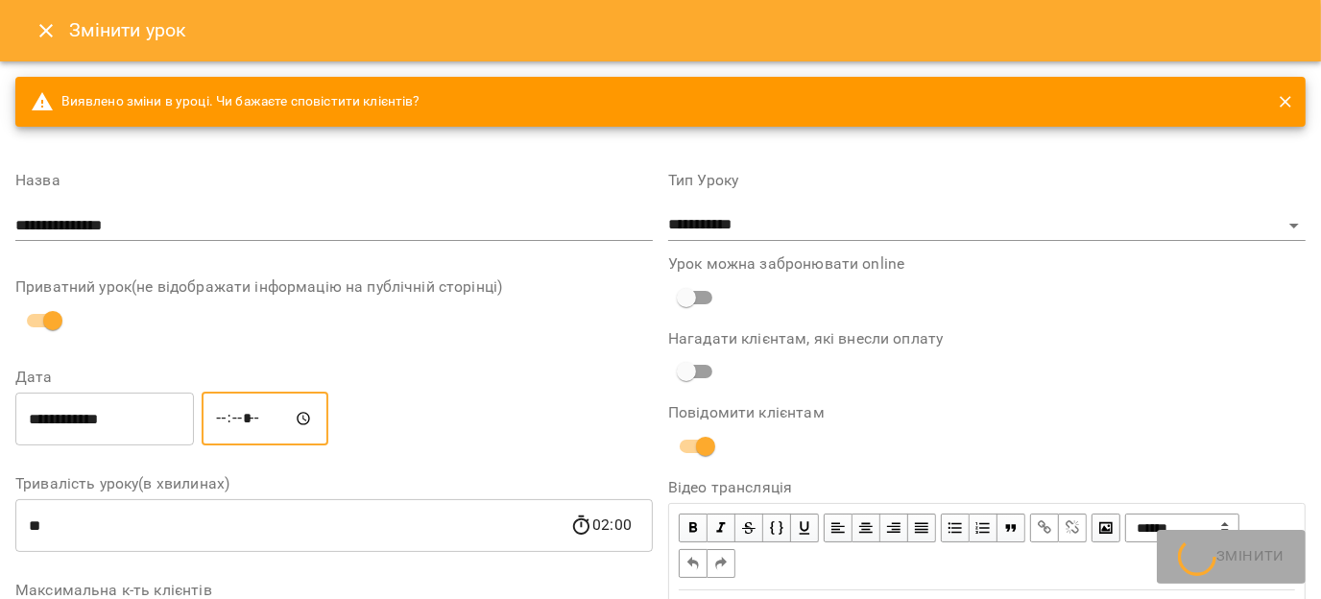
type input "*****"
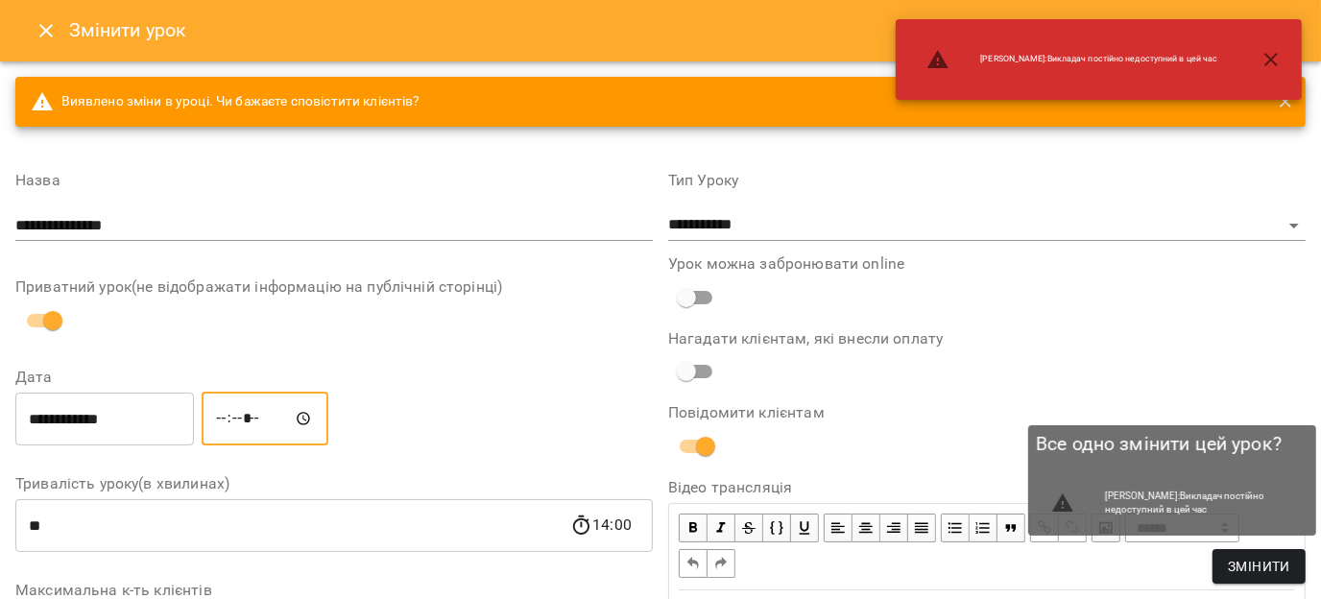
click at [1250, 573] on span "Змінити" at bounding box center [1259, 566] width 62 height 23
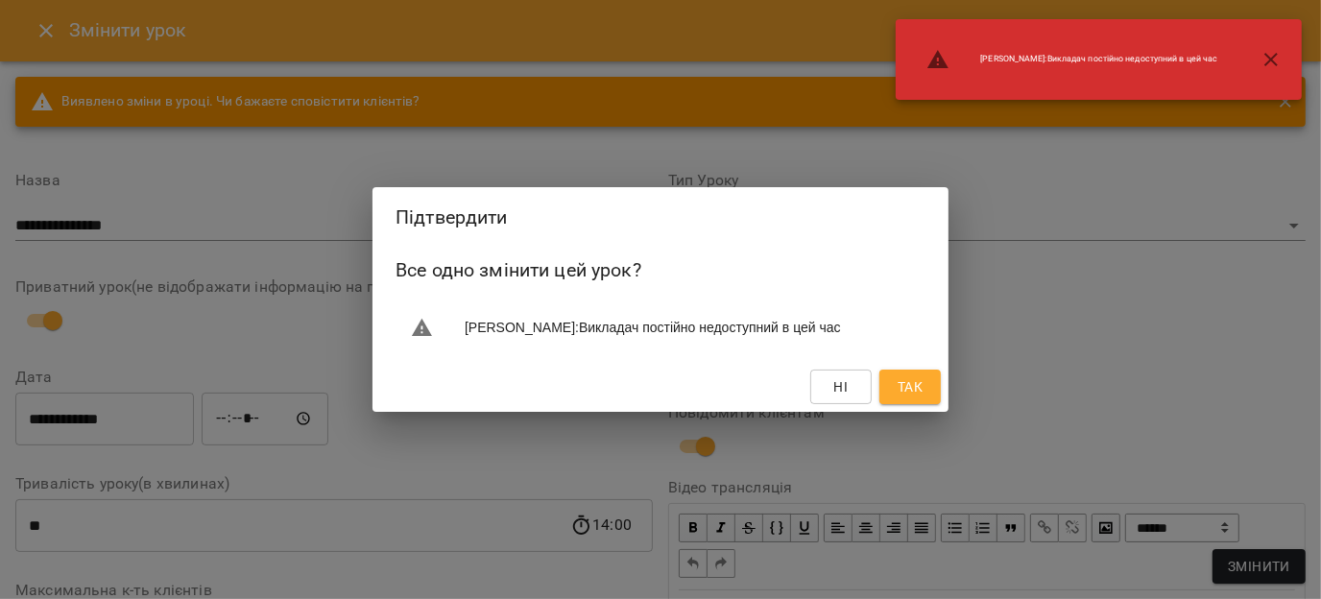
click at [927, 404] on button "Так" at bounding box center [909, 387] width 61 height 35
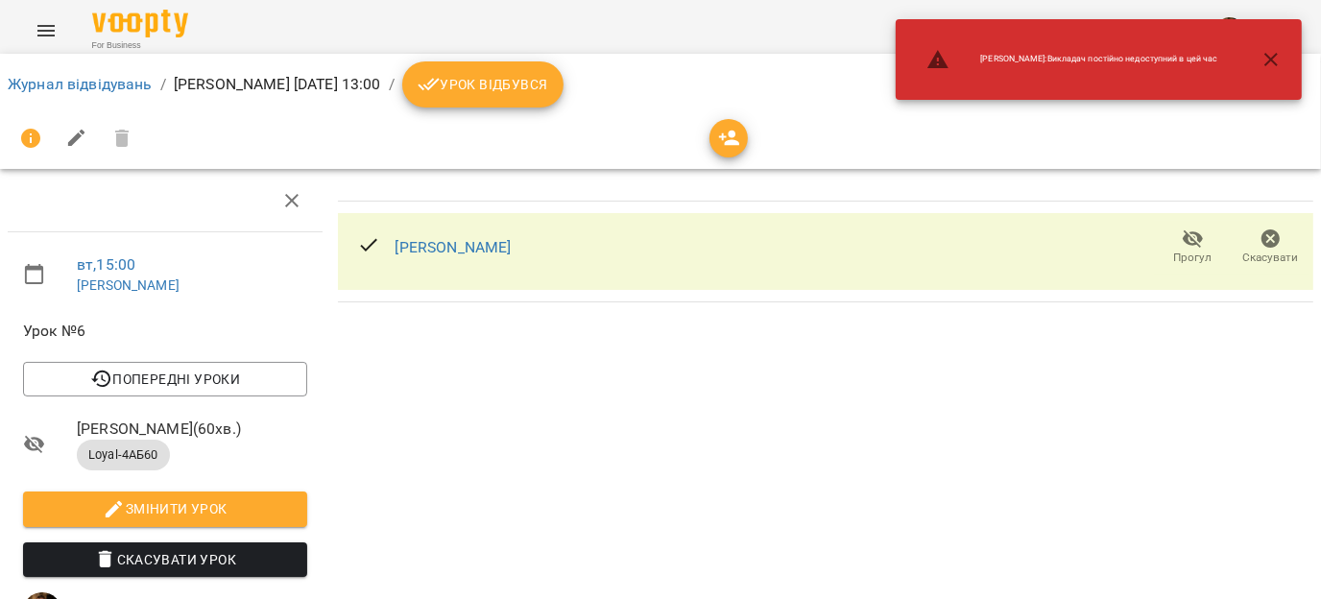
click at [1270, 58] on icon "button" at bounding box center [1270, 59] width 13 height 13
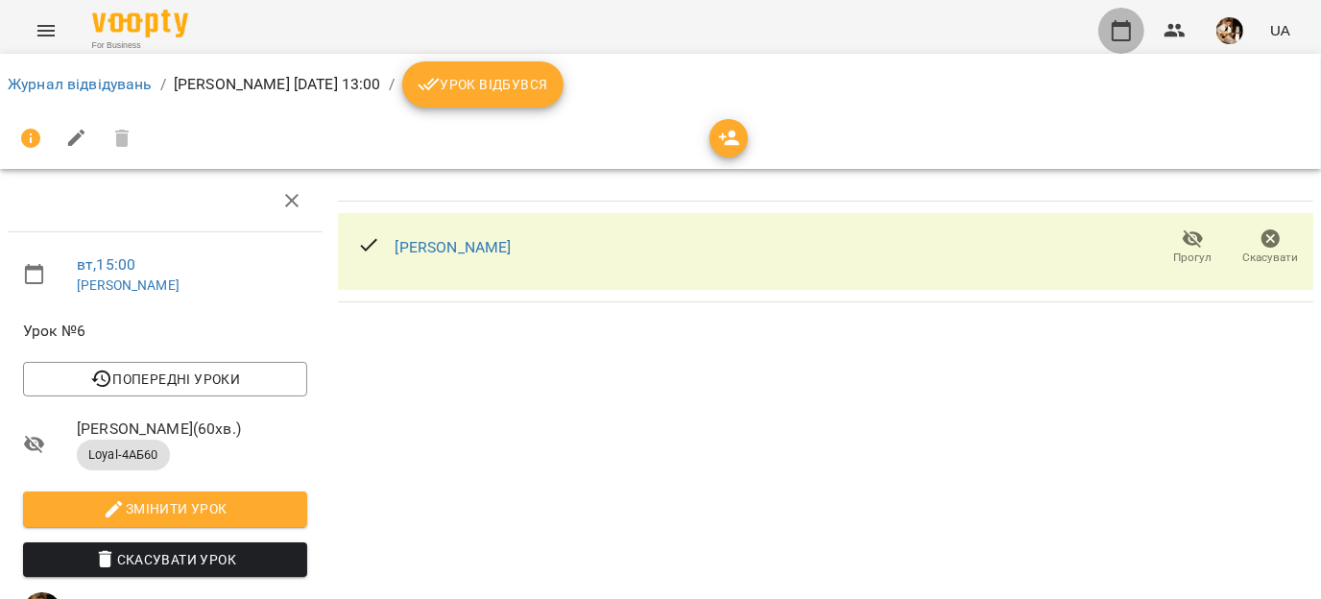
click at [1124, 25] on icon "button" at bounding box center [1121, 30] width 19 height 21
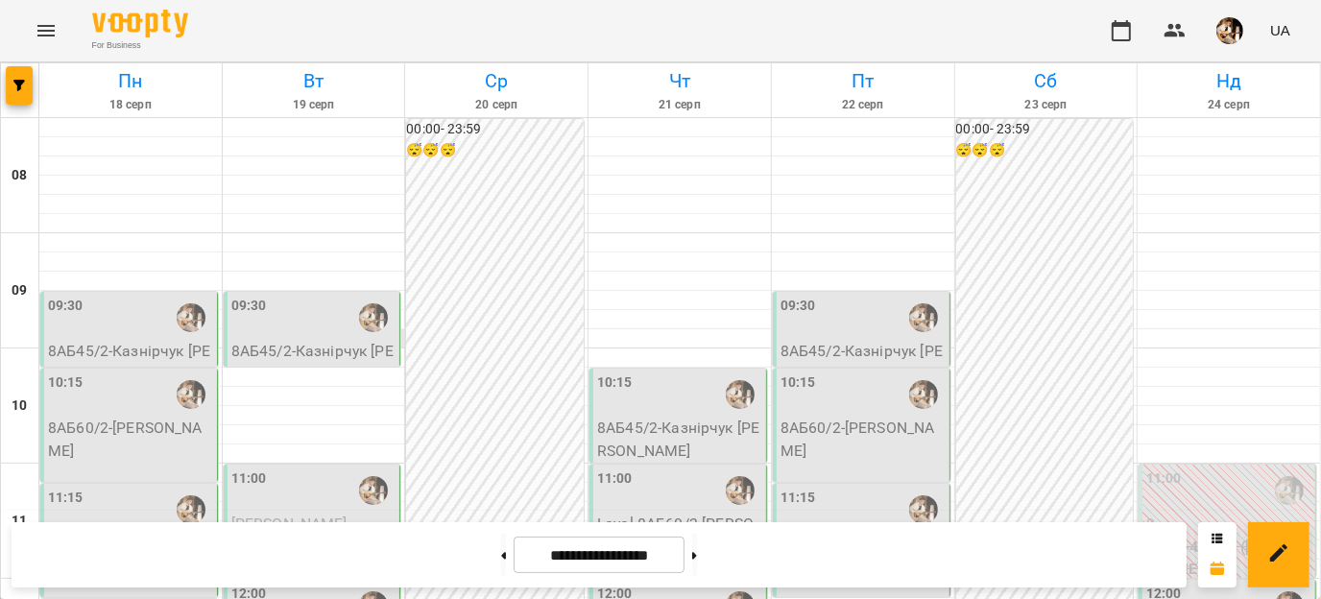
scroll to position [712, 0]
click at [501, 541] on button at bounding box center [503, 555] width 5 height 42
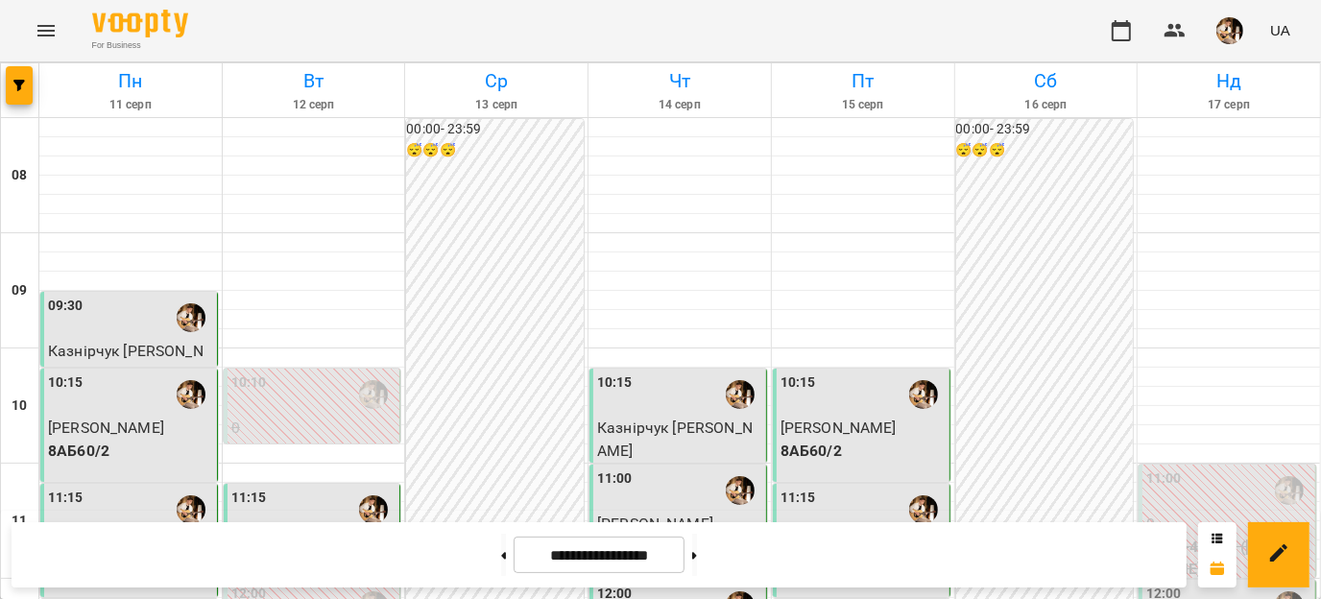
scroll to position [662, 0]
click at [697, 549] on button at bounding box center [694, 555] width 5 height 42
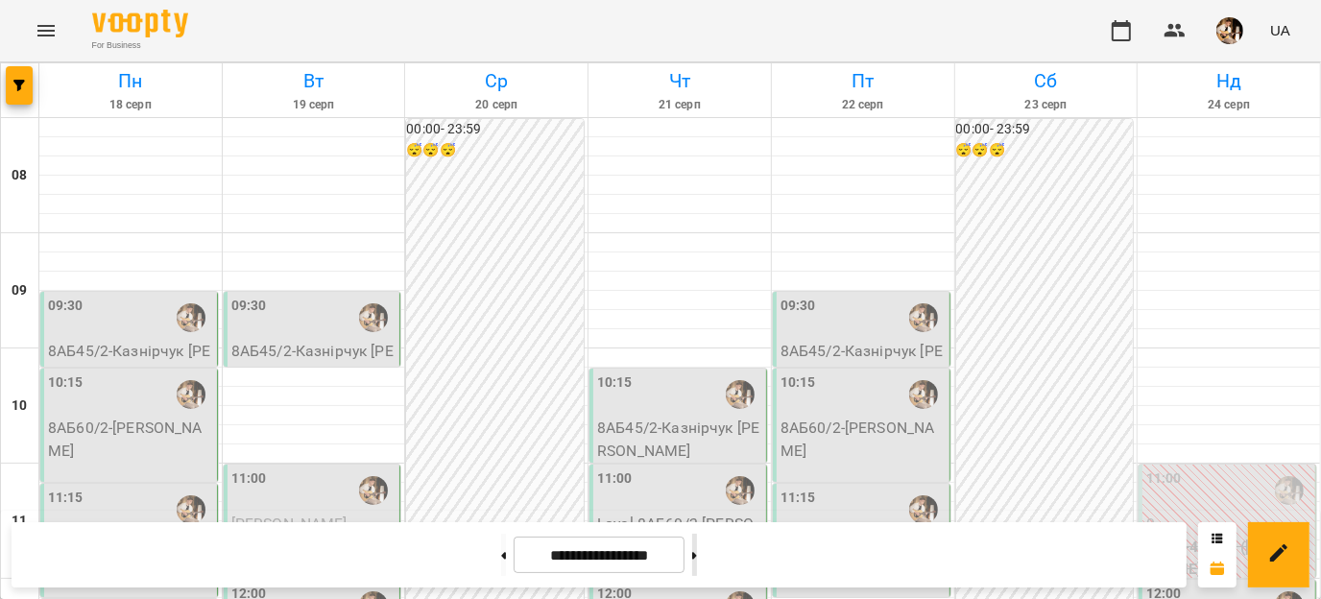
click at [697, 553] on button at bounding box center [694, 555] width 5 height 42
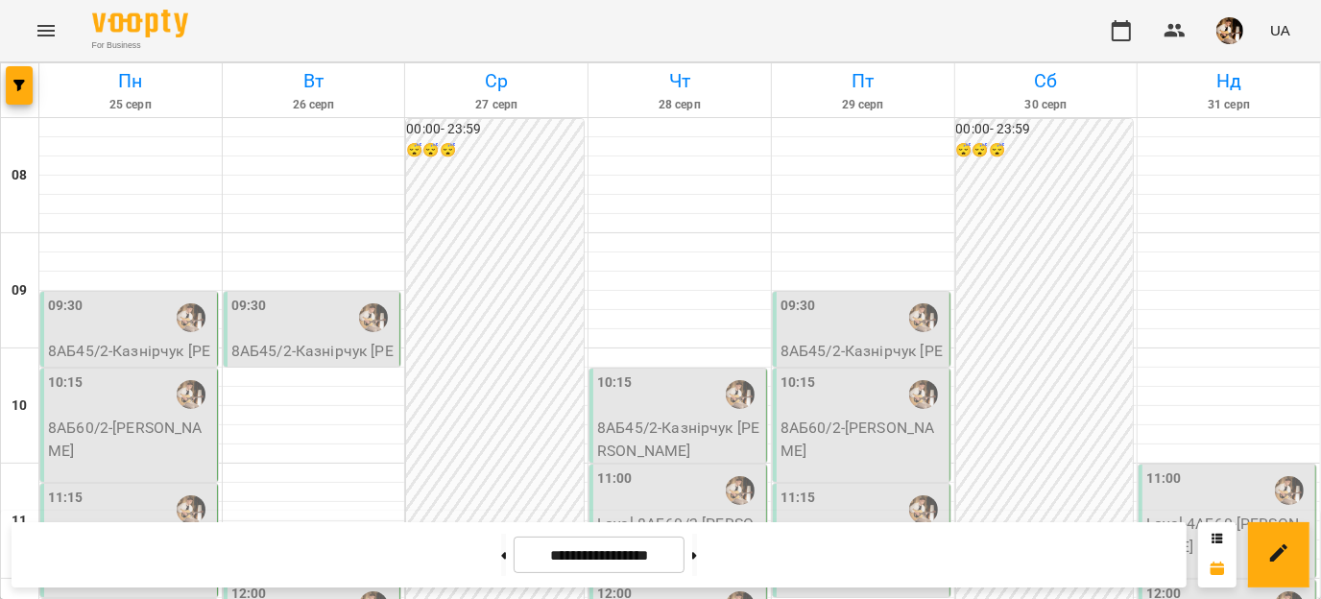
scroll to position [803, 0]
click at [502, 554] on icon at bounding box center [504, 555] width 5 height 7
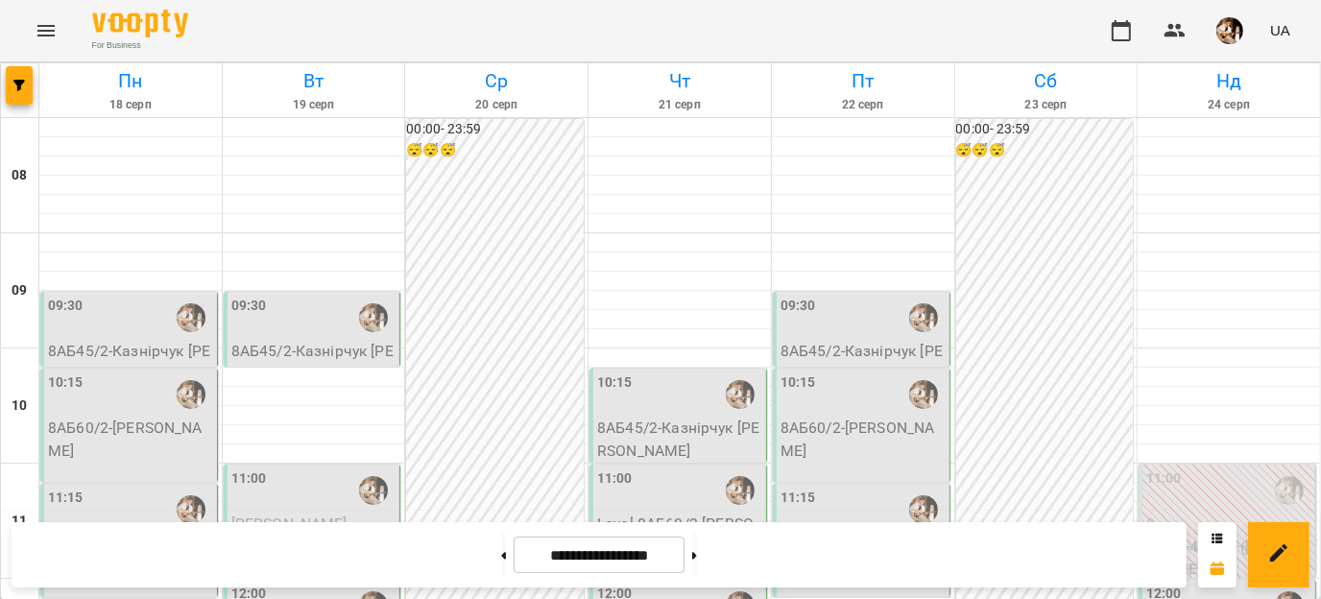
scroll to position [433, 0]
click at [501, 566] on button at bounding box center [503, 555] width 5 height 42
type input "**********"
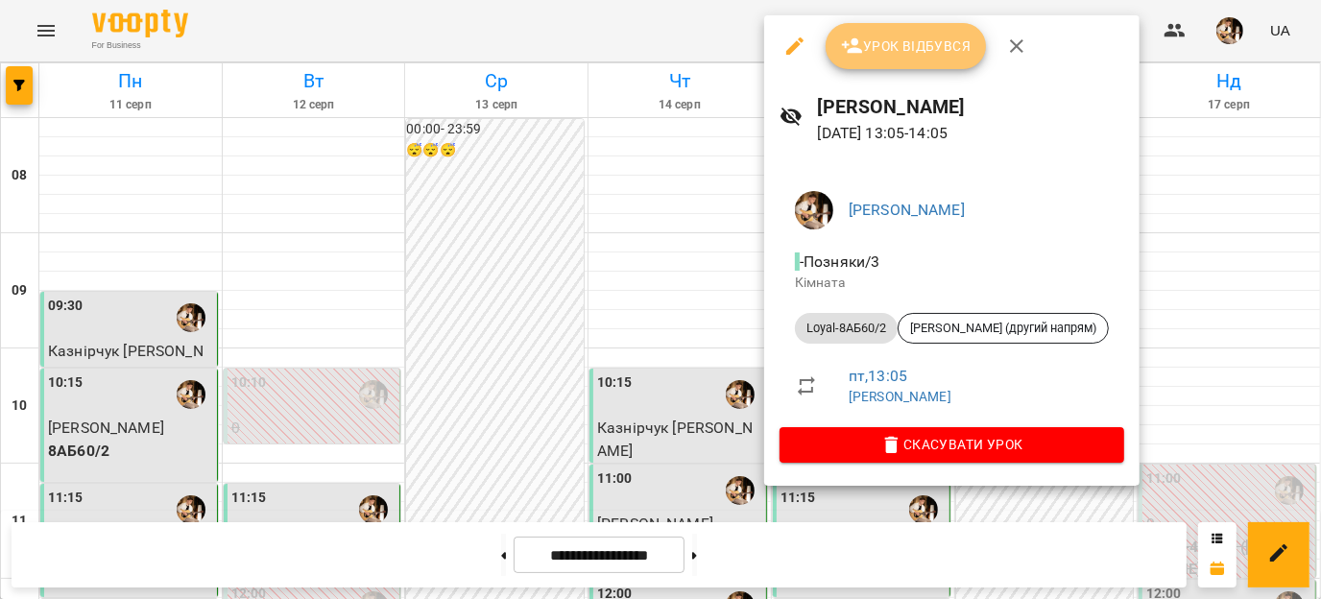
click at [870, 36] on span "Урок відбувся" at bounding box center [906, 46] width 131 height 23
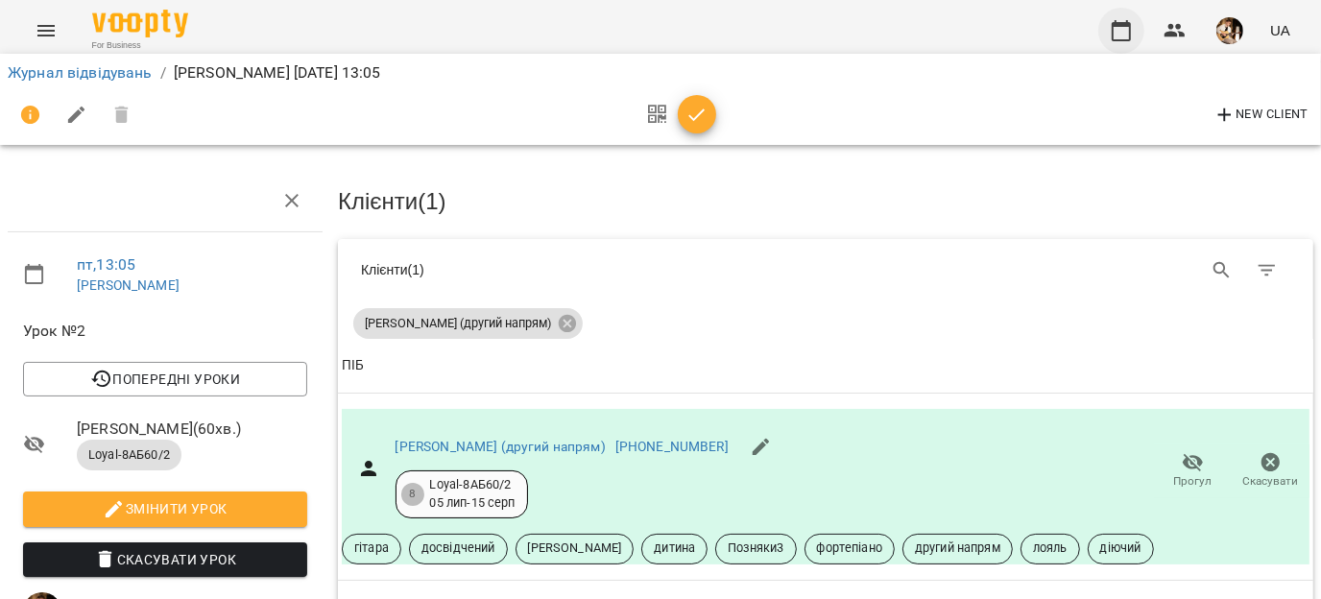
click at [1111, 26] on button "button" at bounding box center [1121, 31] width 46 height 46
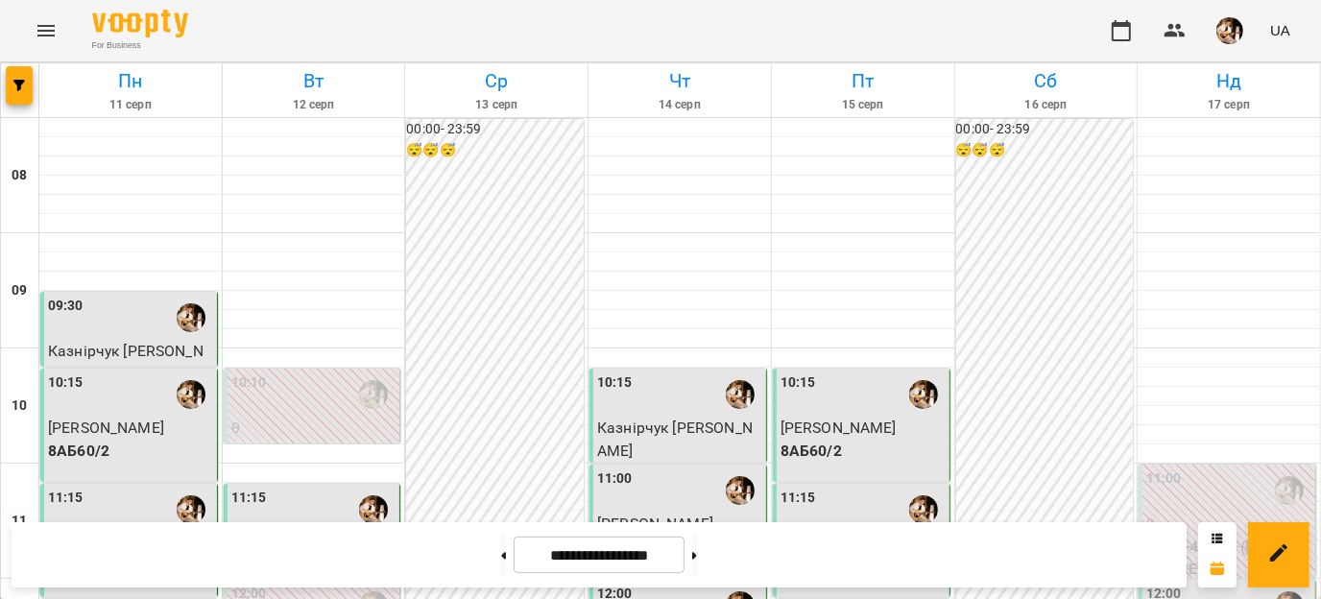
scroll to position [543, 0]
click at [697, 564] on button at bounding box center [694, 555] width 5 height 42
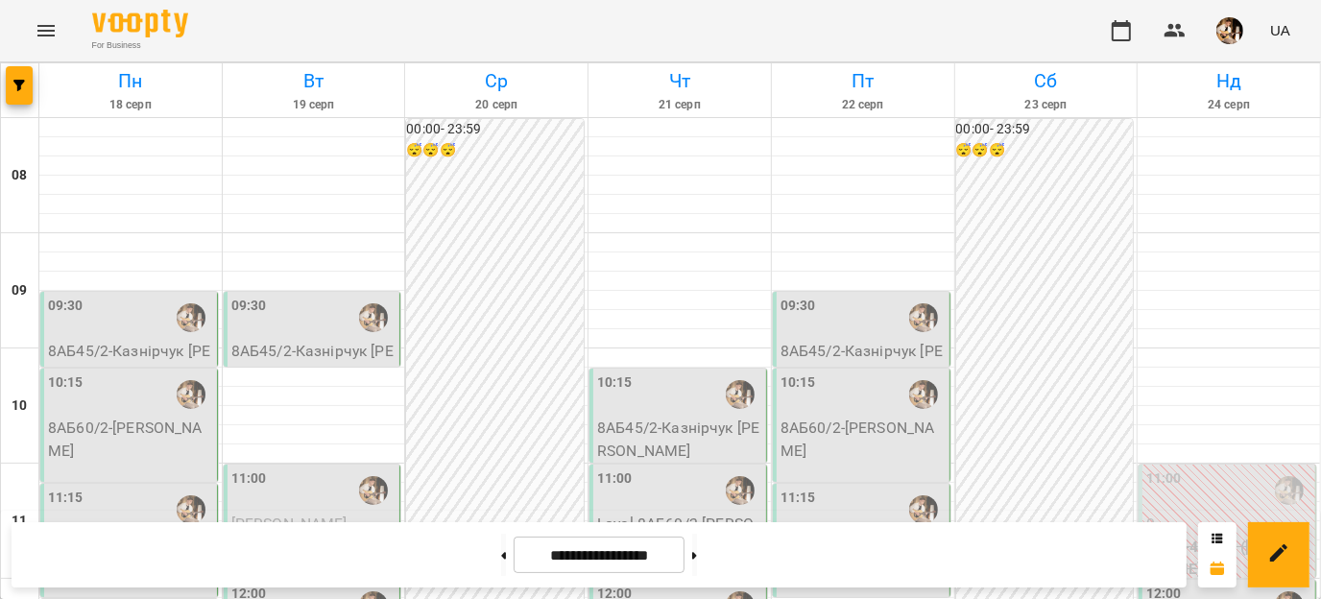
scroll to position [655, 0]
click at [501, 549] on button at bounding box center [503, 555] width 5 height 42
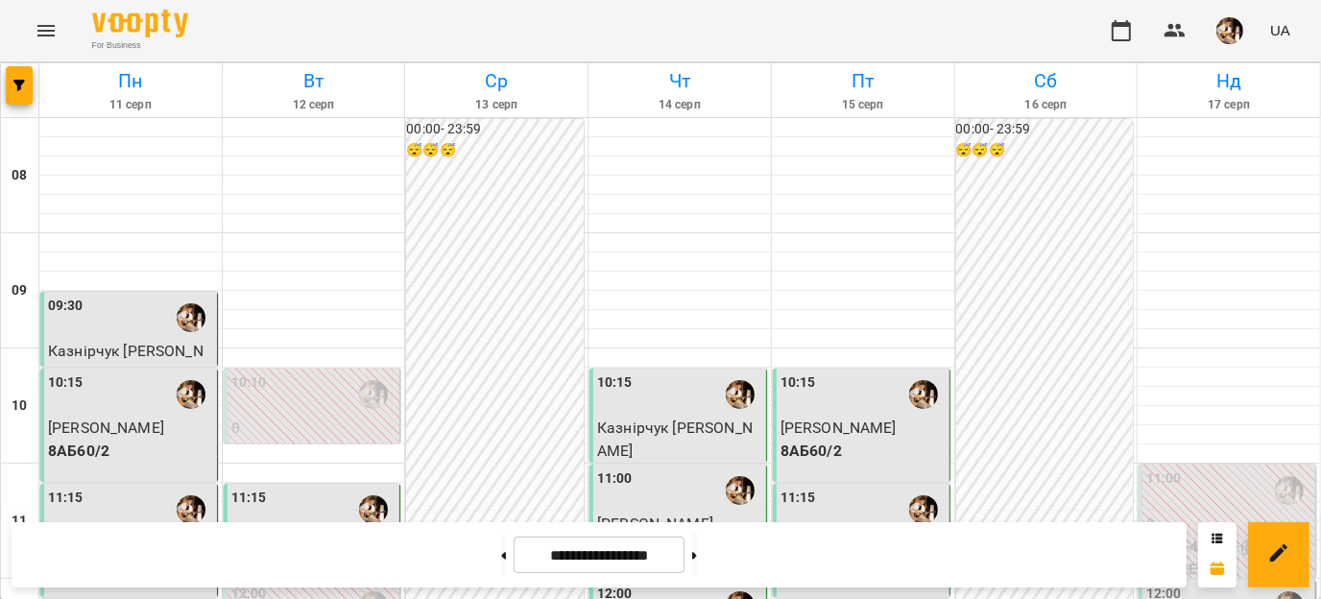
scroll to position [545, 0]
click at [697, 547] on button at bounding box center [694, 555] width 5 height 42
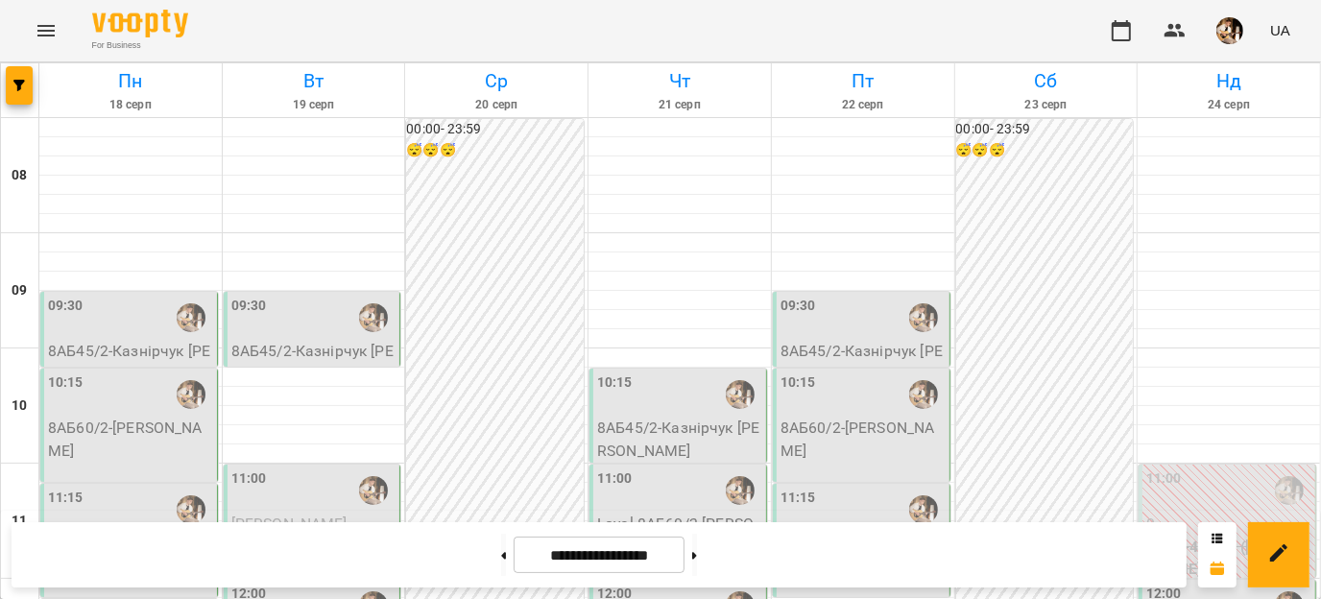
scroll to position [16, 0]
click at [502, 555] on icon at bounding box center [504, 555] width 5 height 7
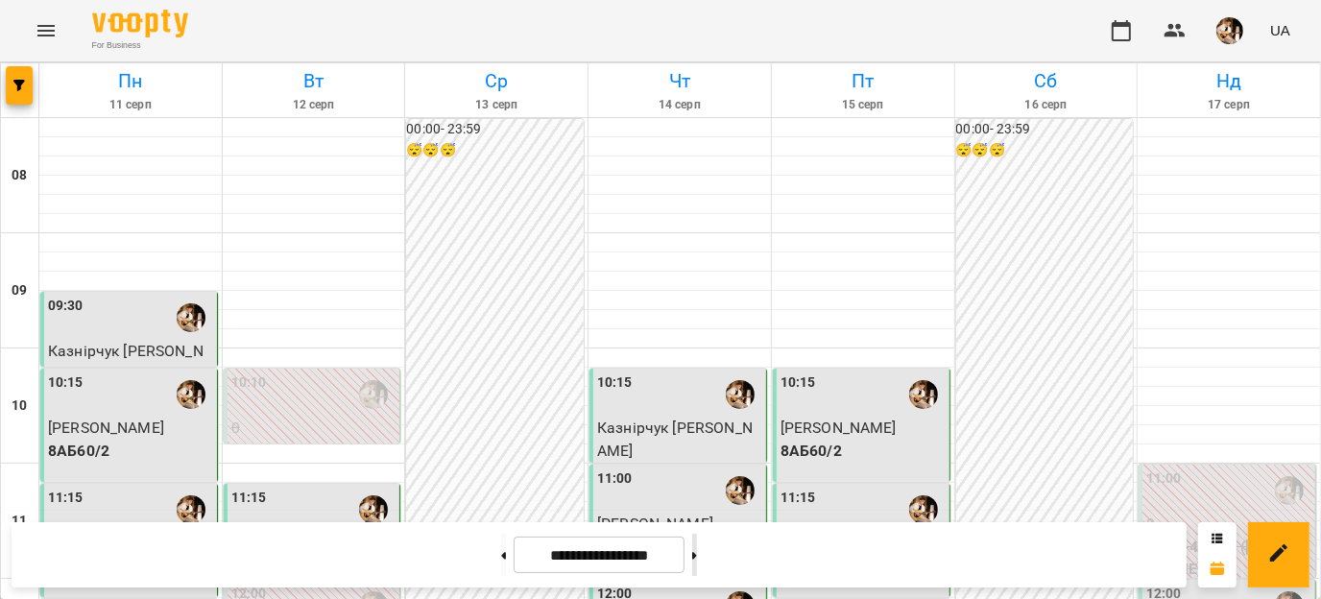
click at [697, 553] on button at bounding box center [694, 555] width 5 height 42
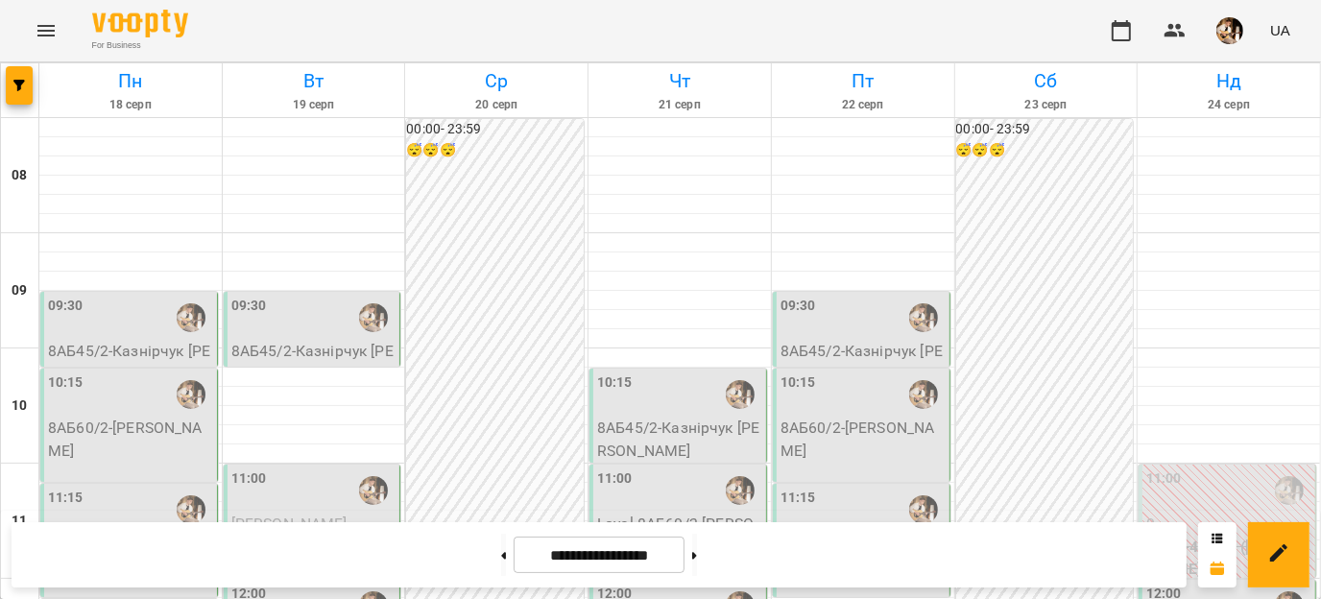
scroll to position [419, 0]
click at [697, 558] on icon at bounding box center [694, 556] width 5 height 8
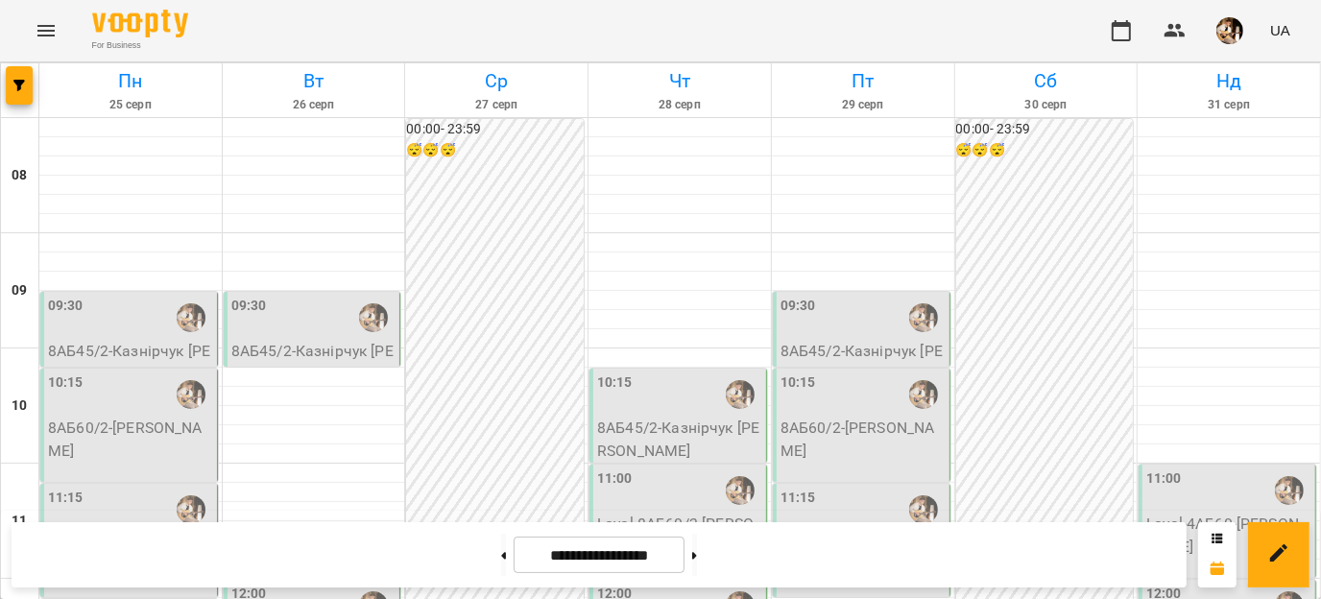
scroll to position [205, 0]
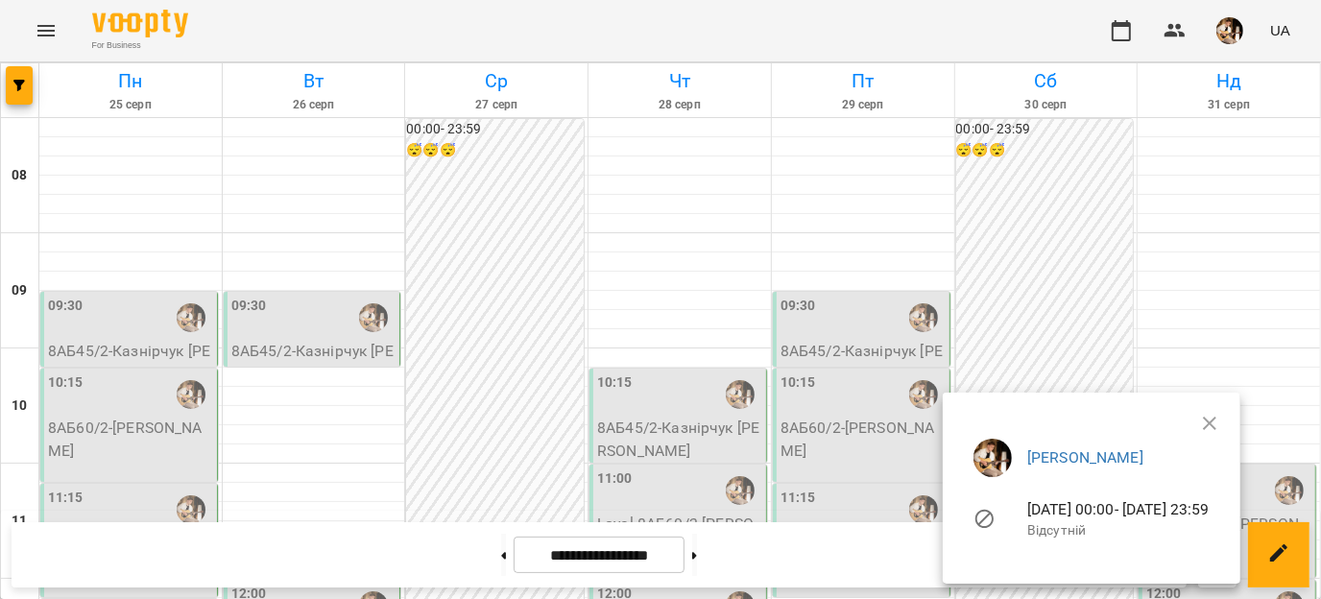
click at [1044, 261] on div at bounding box center [660, 299] width 1321 height 599
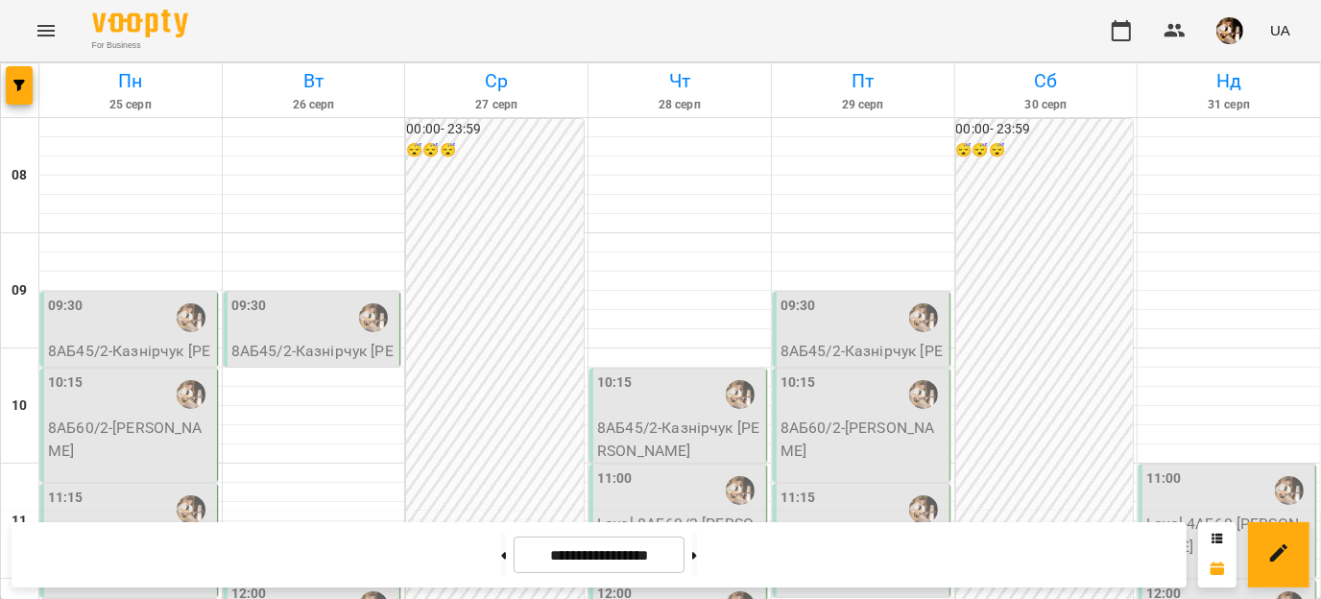
scroll to position [892, 0]
click at [501, 558] on button at bounding box center [503, 555] width 5 height 42
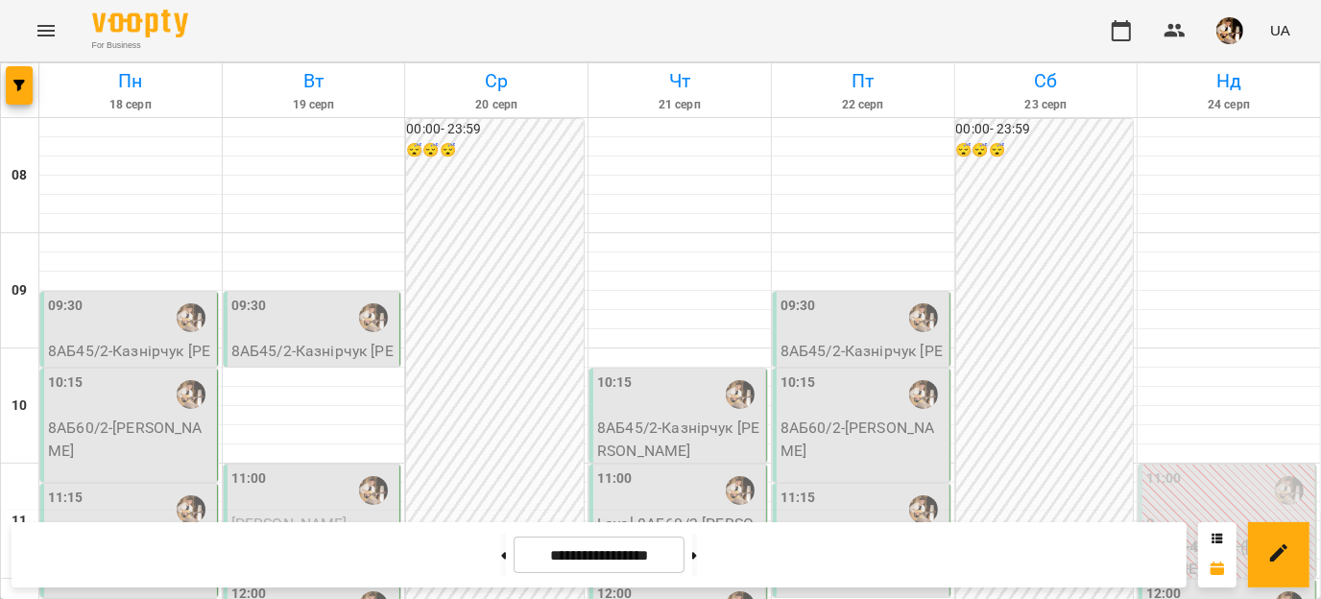
scroll to position [587, 0]
click at [501, 546] on button at bounding box center [503, 555] width 5 height 42
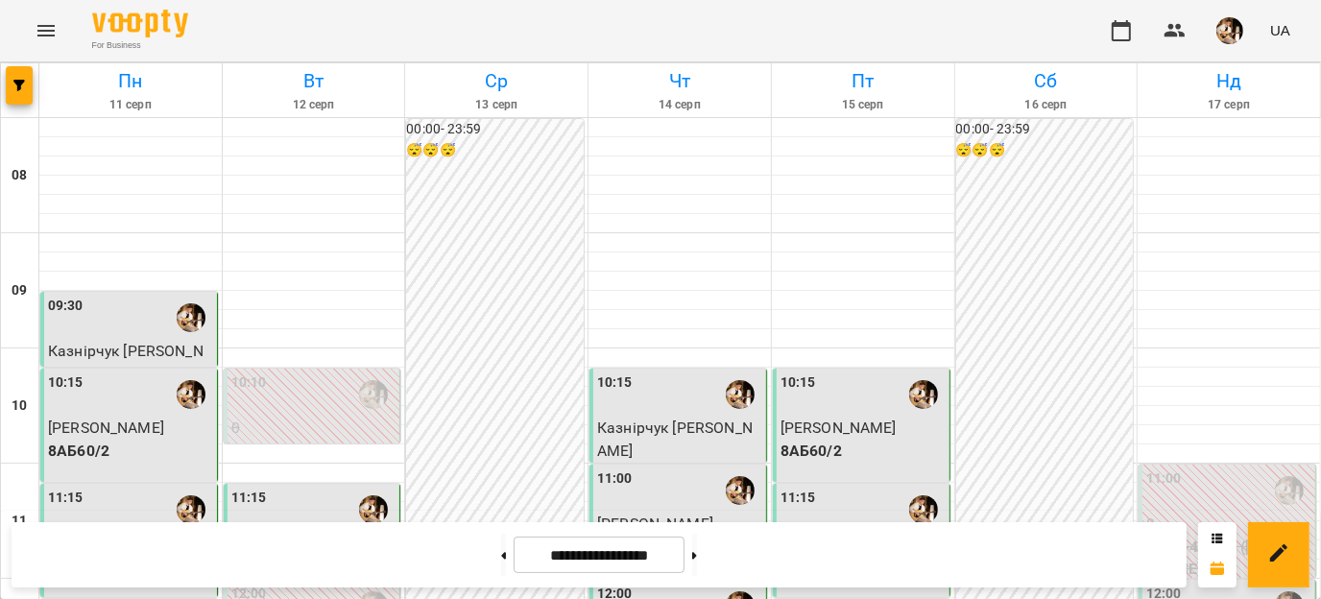
scroll to position [604, 0]
click at [697, 563] on button at bounding box center [694, 555] width 5 height 42
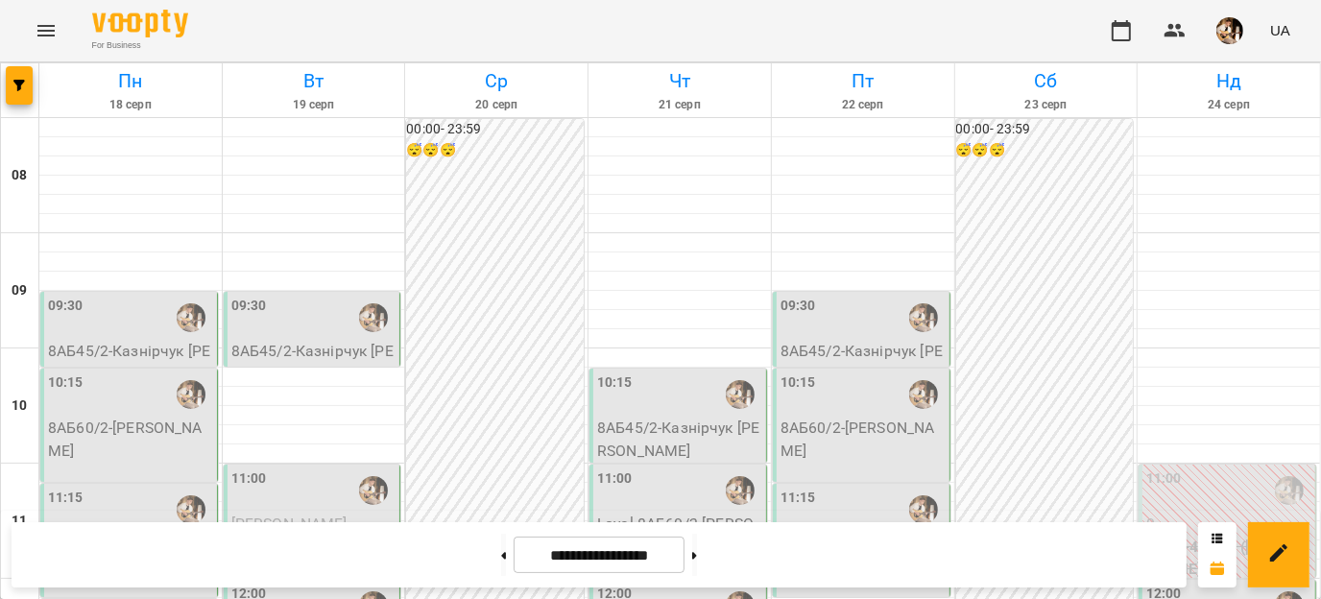
scroll to position [399, 0]
click at [501, 548] on button at bounding box center [503, 555] width 5 height 42
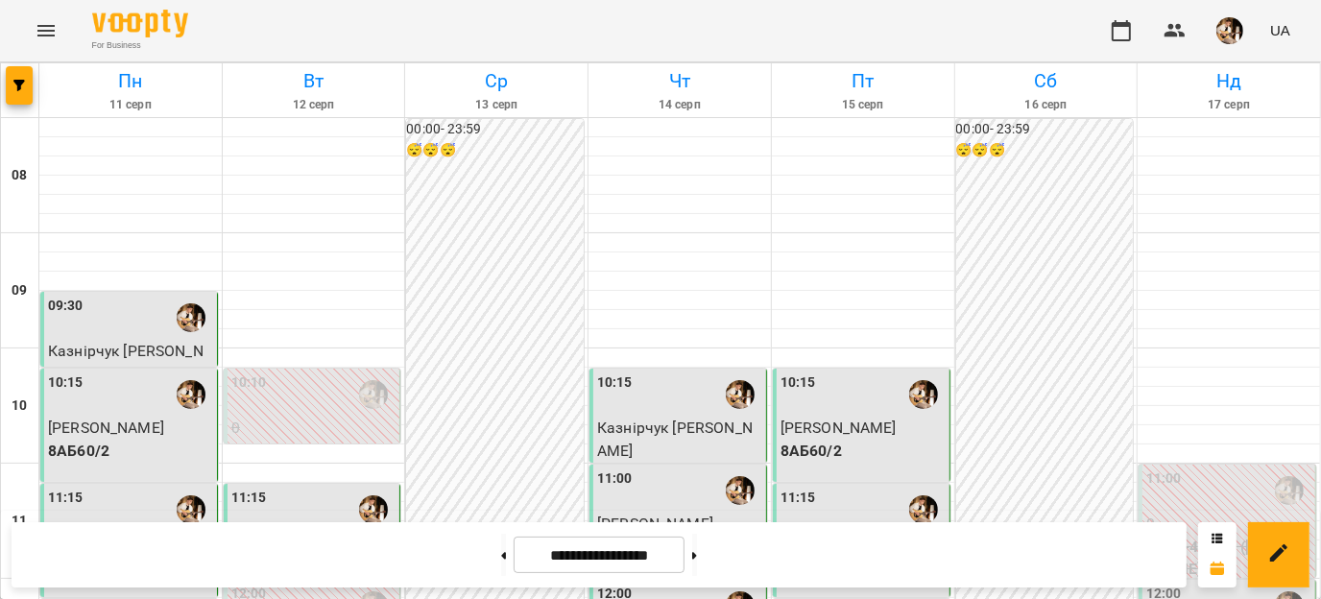
scroll to position [560, 0]
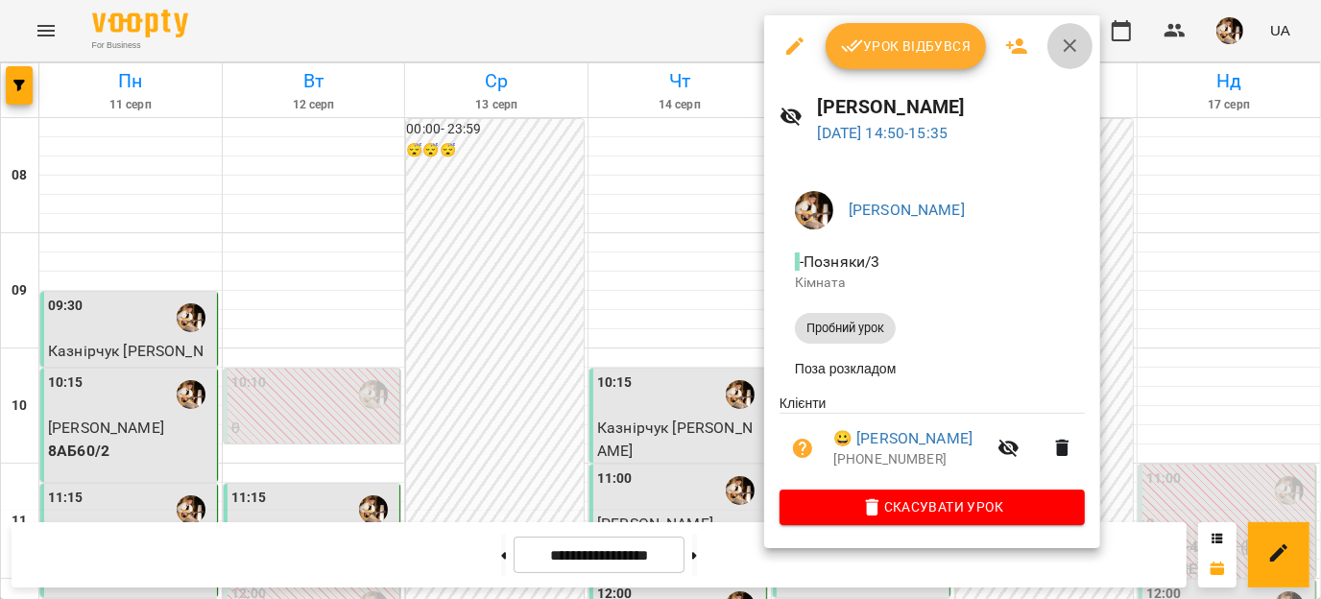
click at [1069, 39] on icon "button" at bounding box center [1070, 46] width 23 height 23
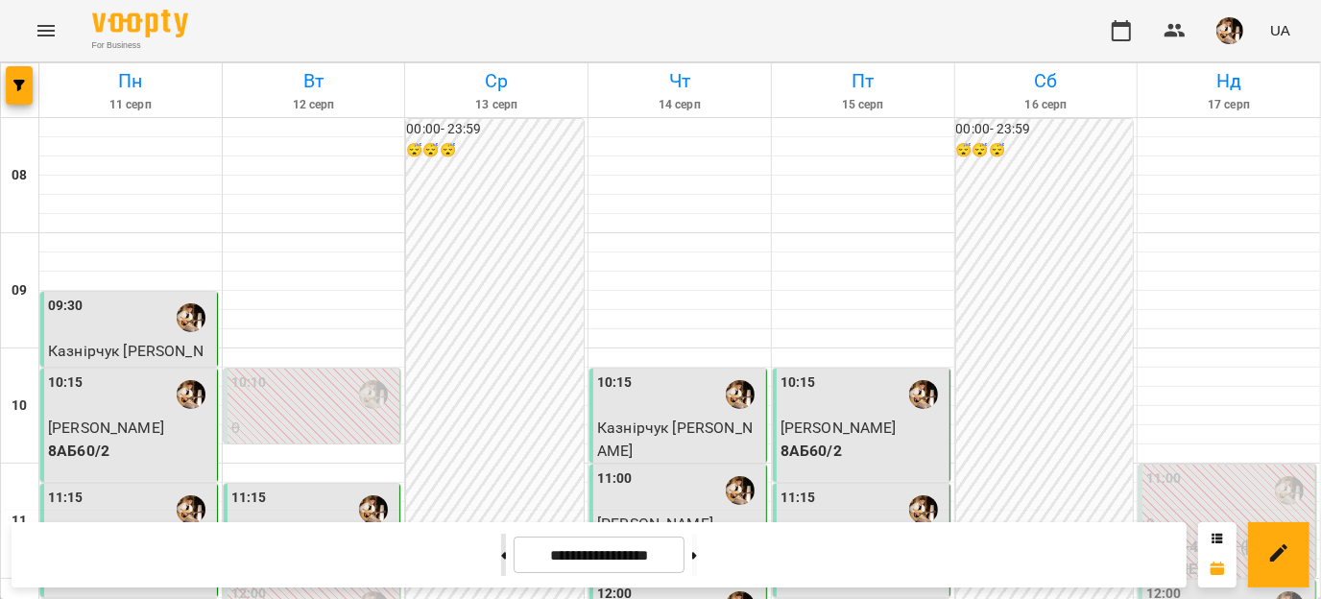
click at [501, 560] on button at bounding box center [503, 555] width 5 height 42
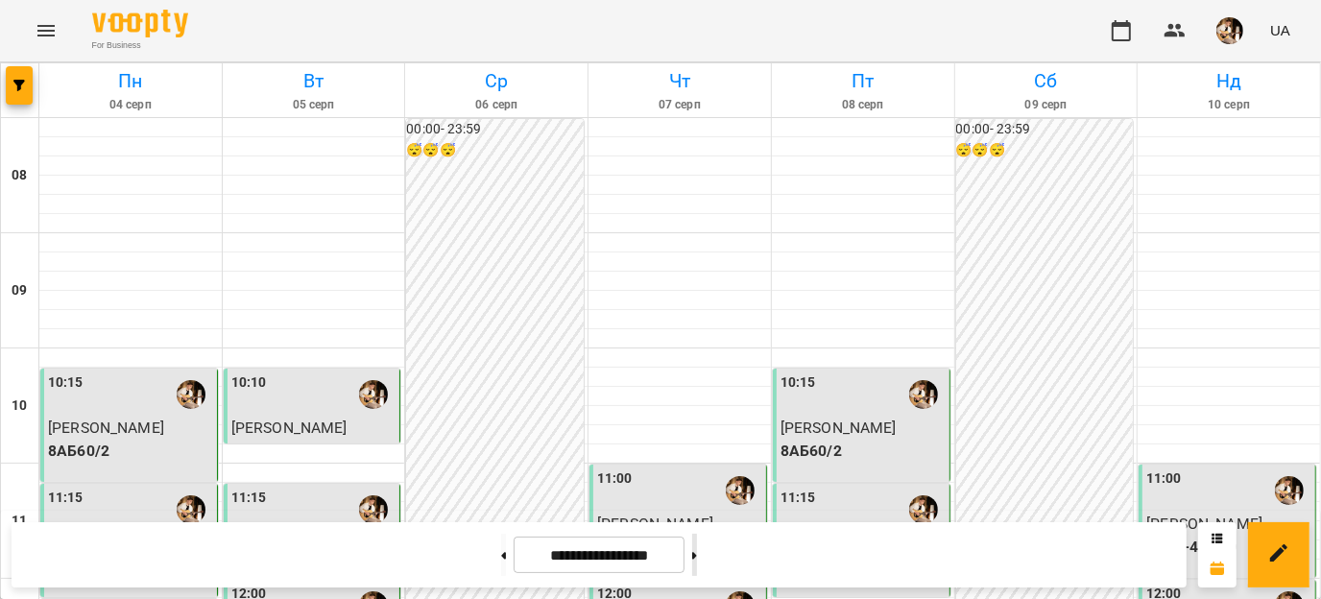
click at [697, 546] on button at bounding box center [694, 555] width 5 height 42
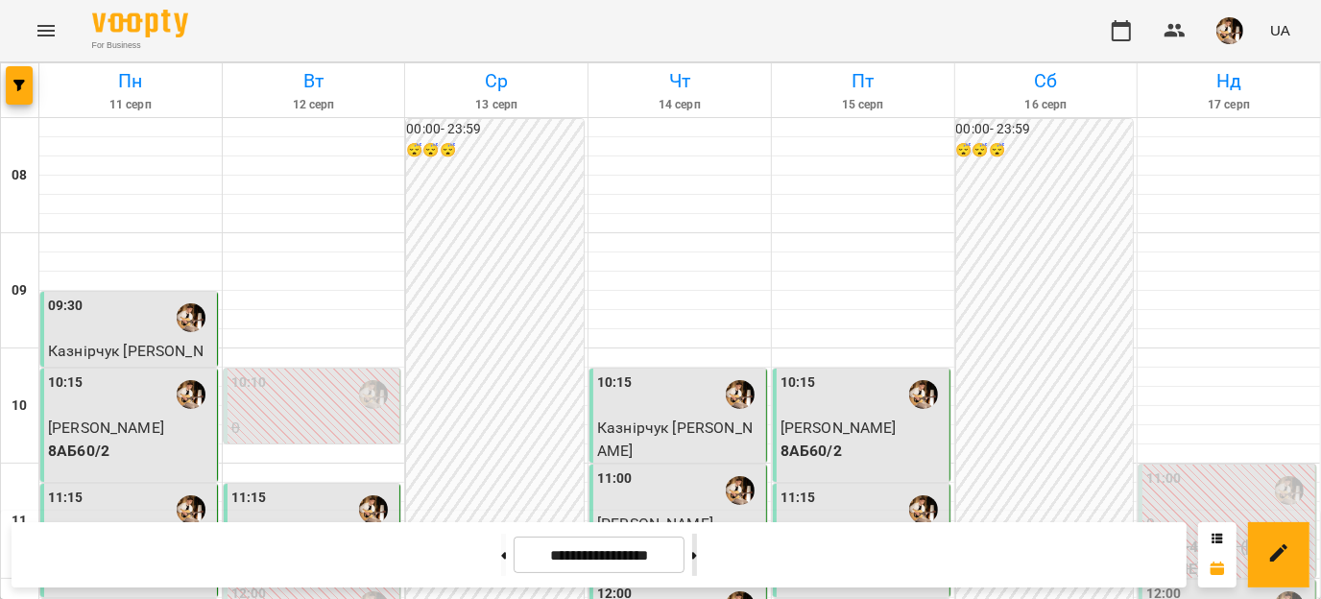
click at [697, 560] on button at bounding box center [694, 555] width 5 height 42
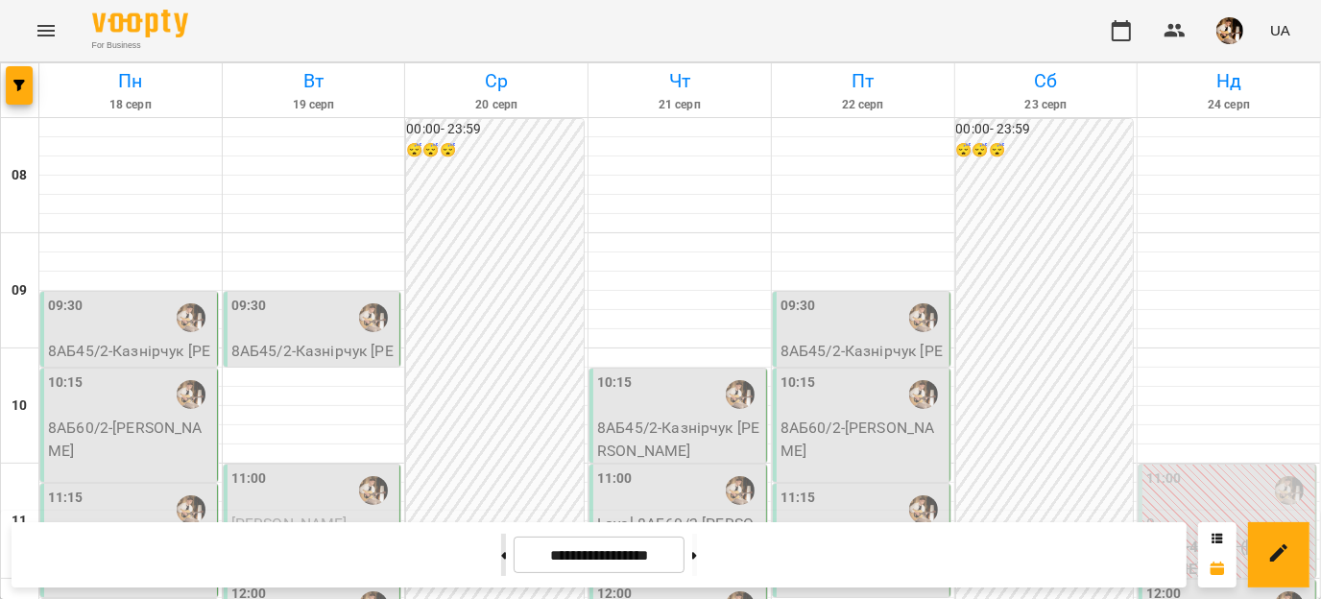
click at [501, 558] on button at bounding box center [503, 555] width 5 height 42
type input "**********"
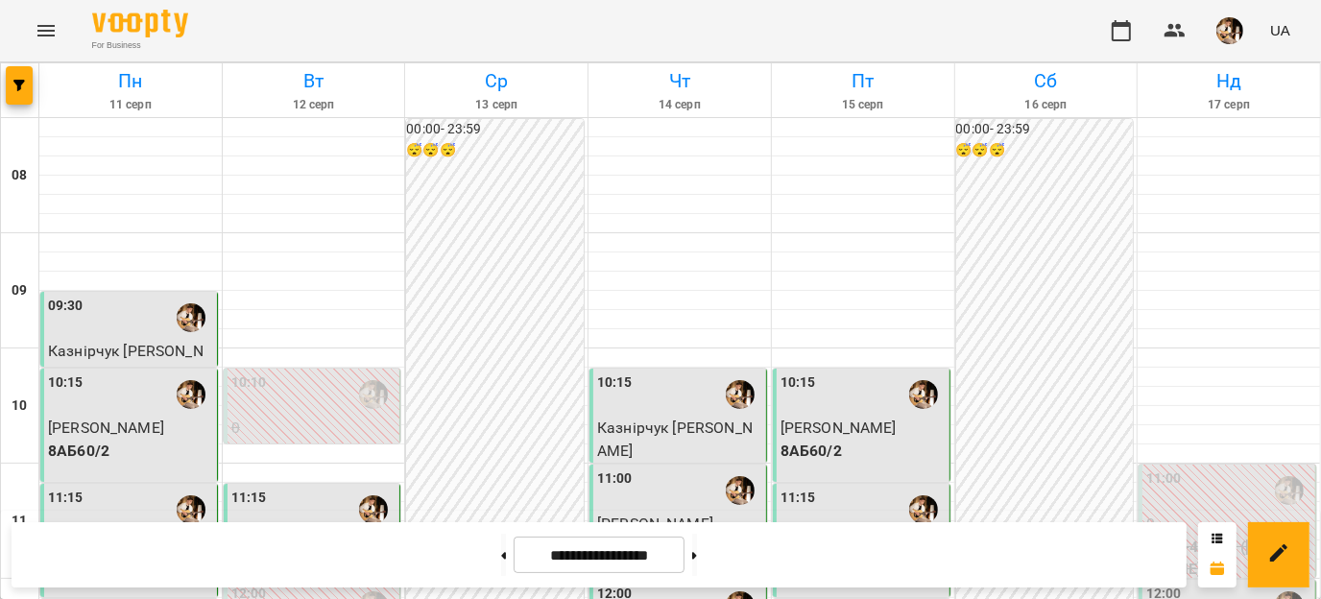
scroll to position [591, 0]
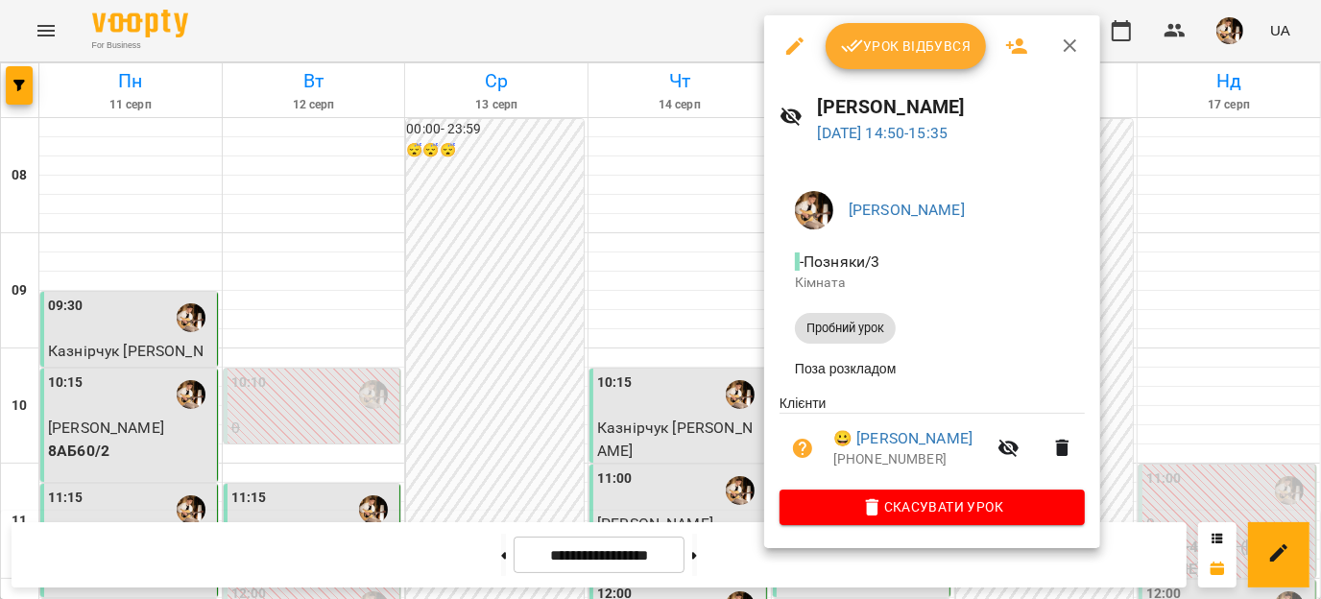
click at [422, 294] on div at bounding box center [660, 299] width 1321 height 599
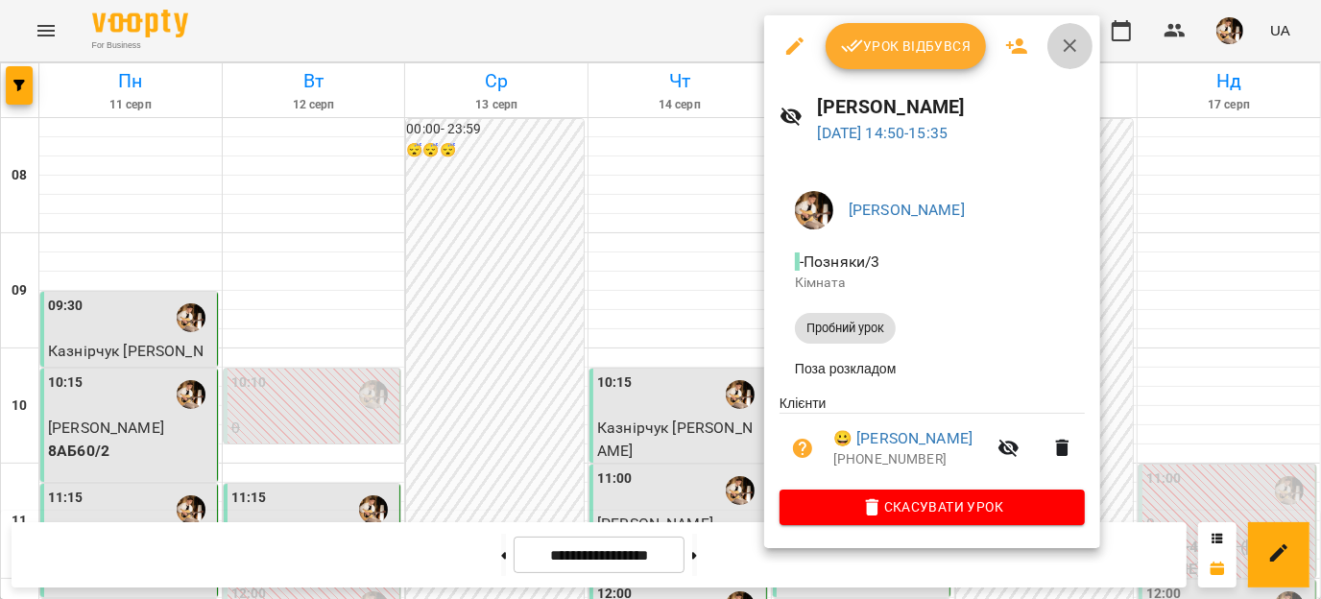
click at [1070, 46] on icon "button" at bounding box center [1070, 45] width 13 height 13
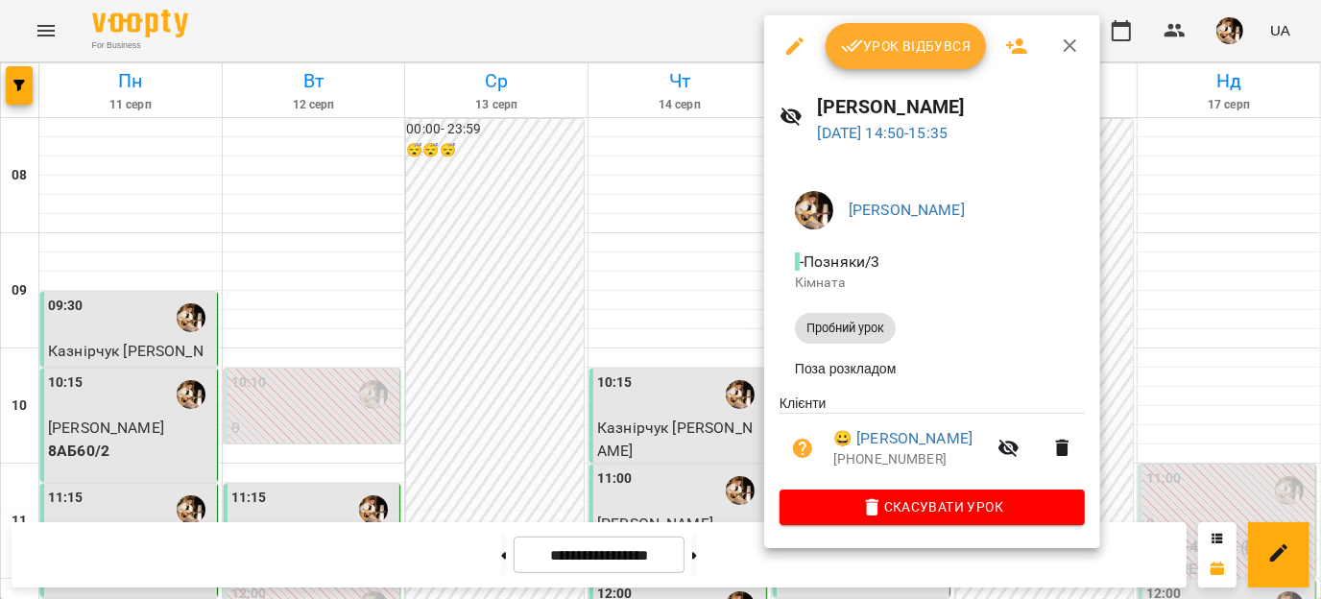
click at [1066, 46] on icon "button" at bounding box center [1070, 46] width 23 height 23
